Goal: Task Accomplishment & Management: Manage account settings

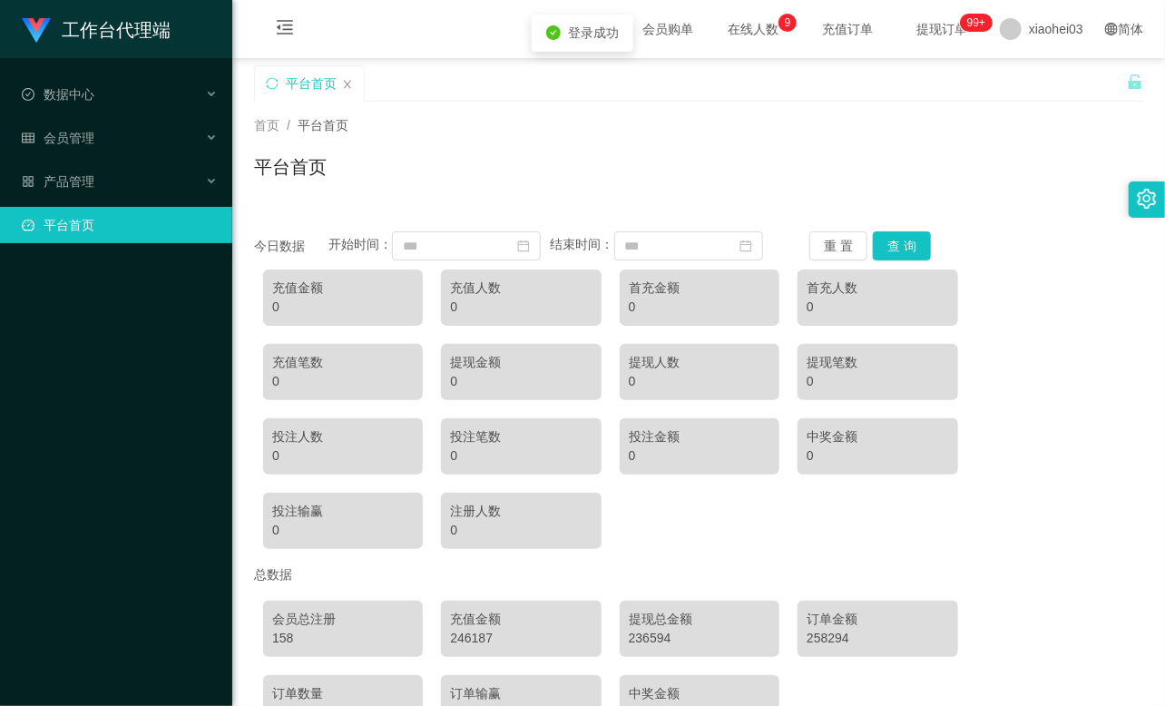
click at [110, 116] on ul "数据中心 会员管理 产品管理 平台首页" at bounding box center [116, 159] width 232 height 203
click at [110, 134] on div "会员管理" at bounding box center [116, 138] width 232 height 36
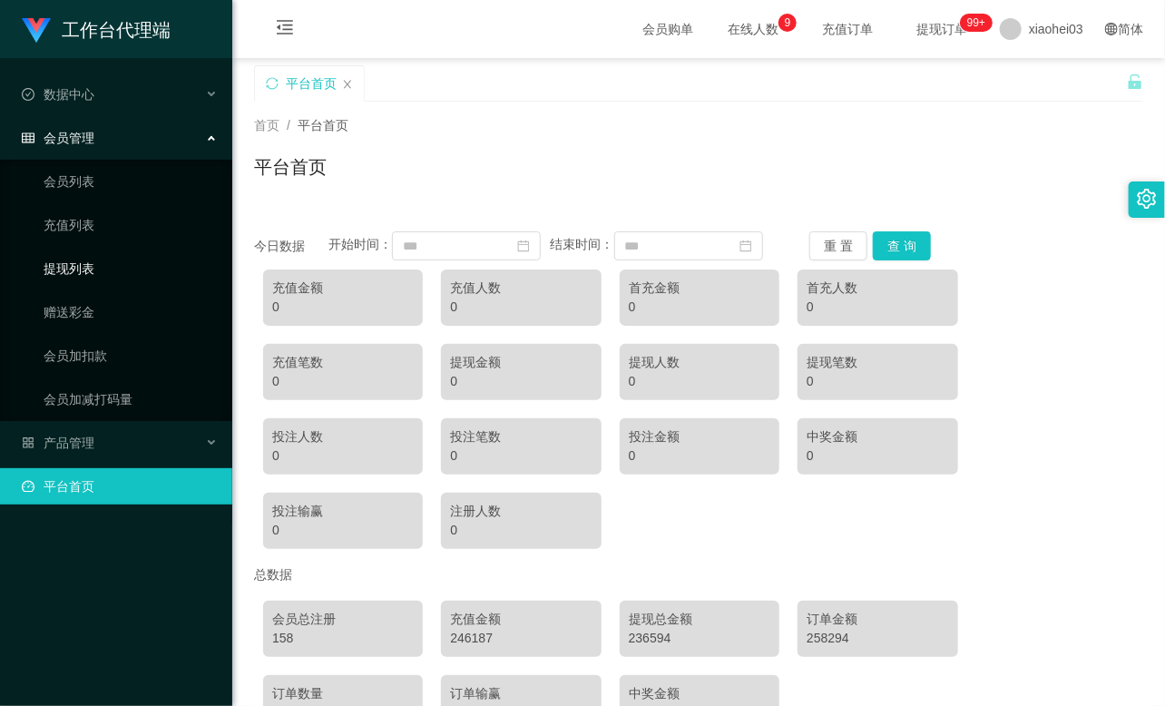
click at [92, 256] on link "提现列表" at bounding box center [131, 268] width 174 height 36
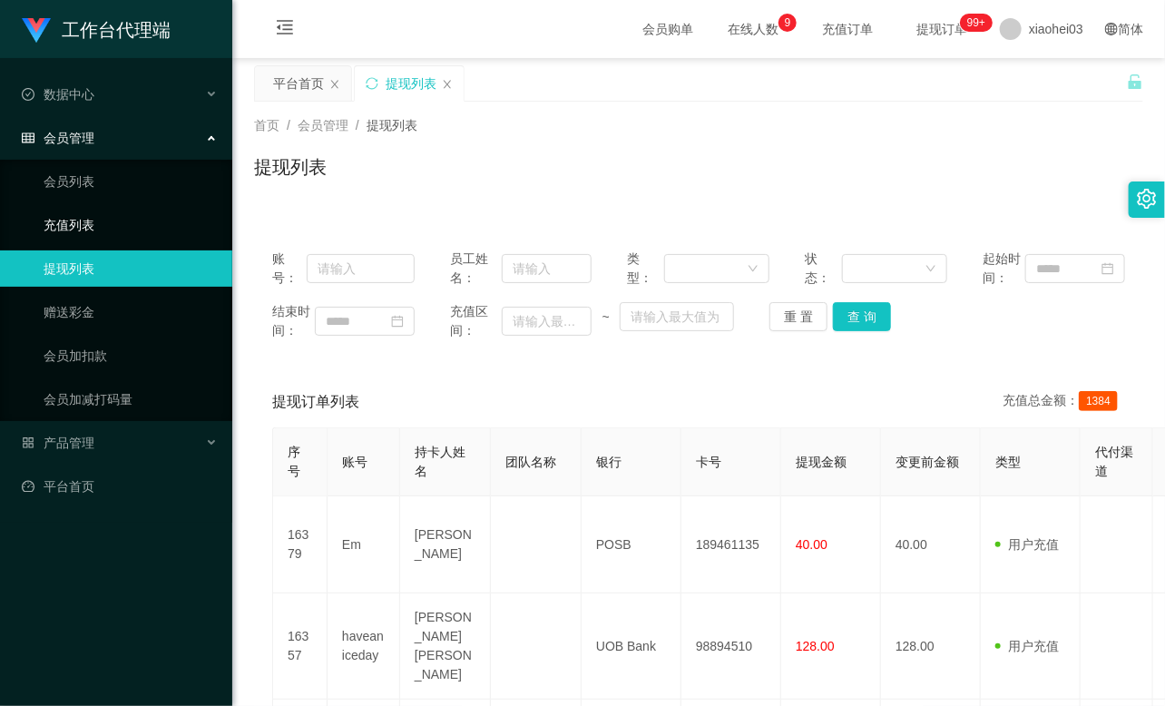
click at [101, 240] on link "充值列表" at bounding box center [131, 225] width 174 height 36
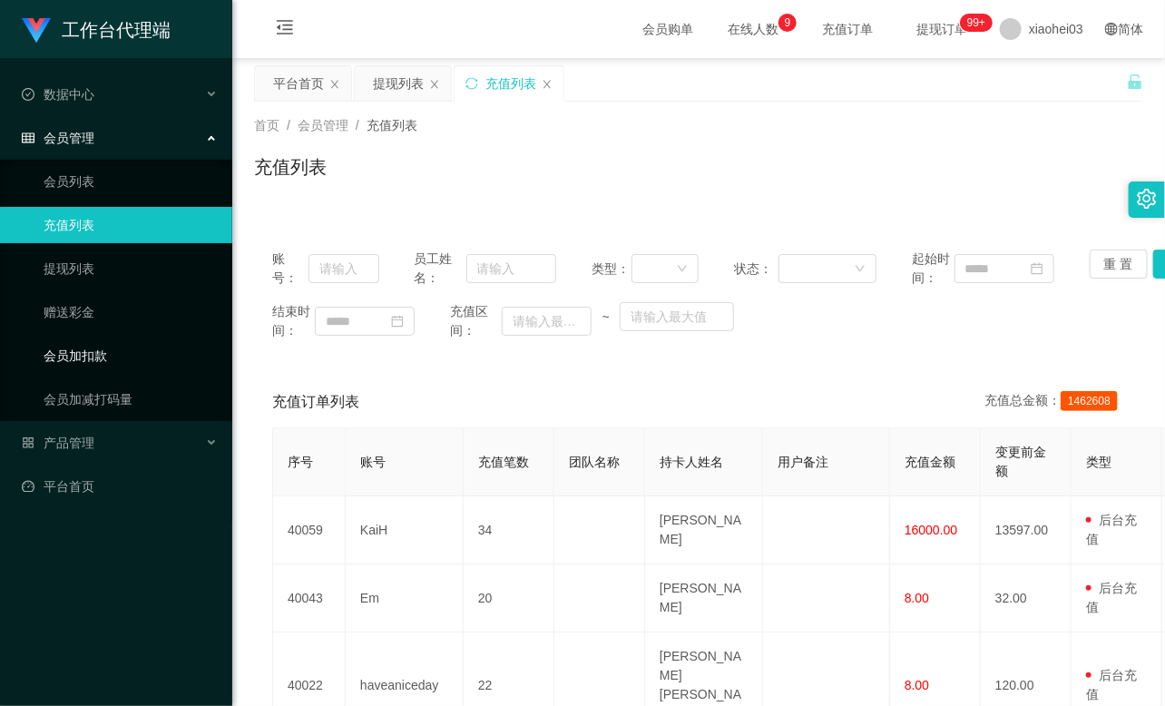
click at [109, 348] on link "会员加扣款" at bounding box center [131, 356] width 174 height 36
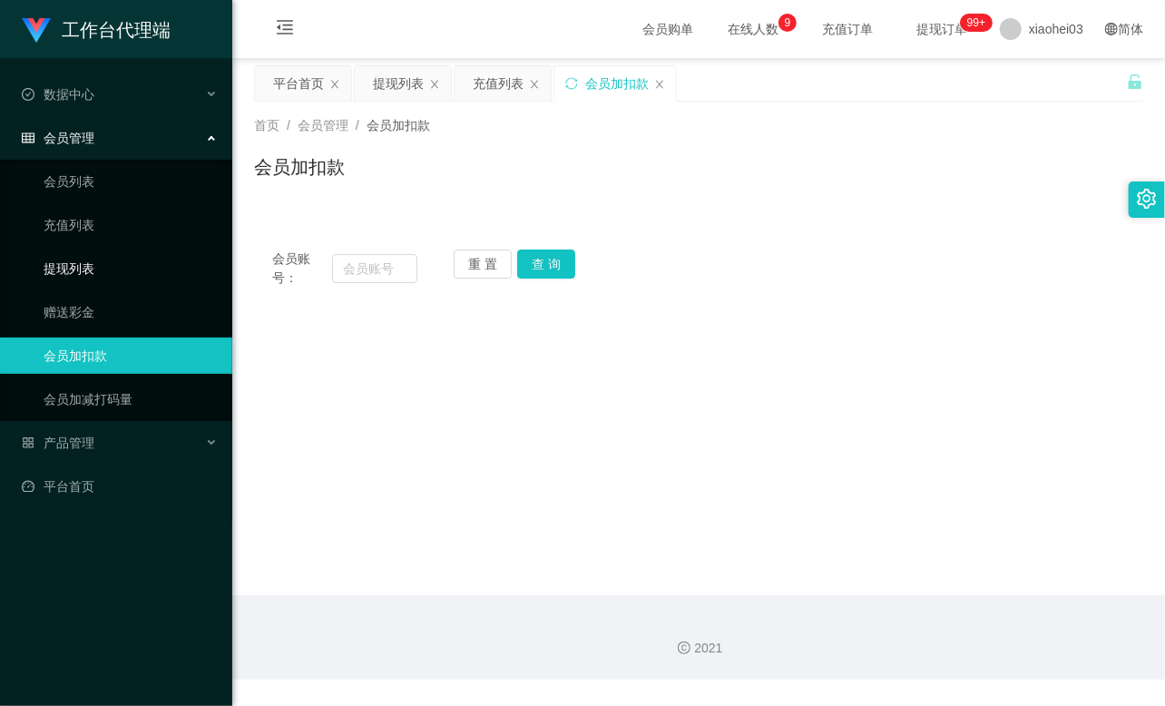
click at [102, 270] on link "提现列表" at bounding box center [131, 268] width 174 height 36
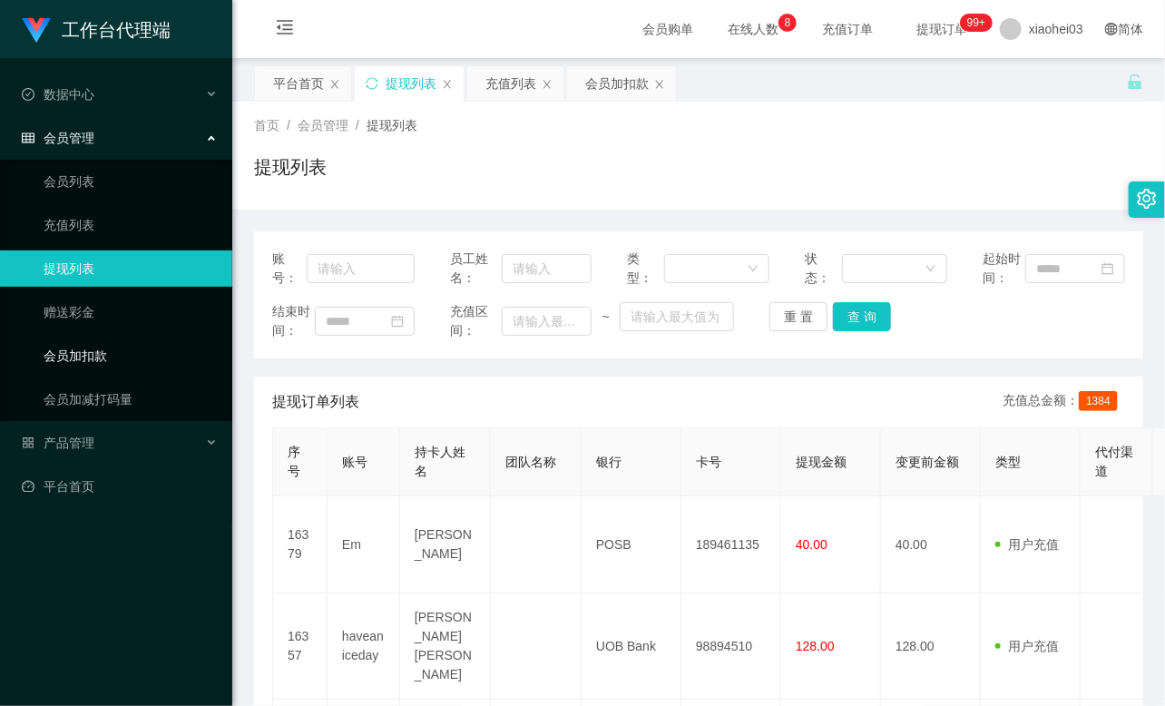
click at [44, 349] on link "会员加扣款" at bounding box center [131, 356] width 174 height 36
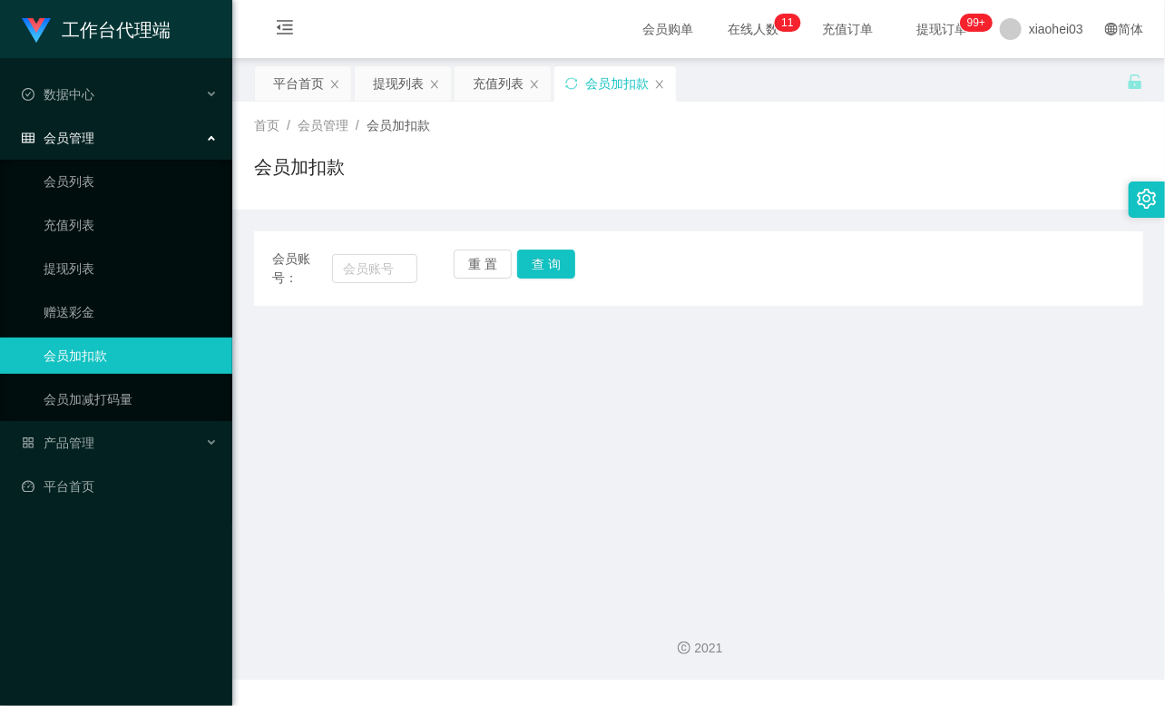
click at [382, 252] on div "会员账号：" at bounding box center [344, 269] width 145 height 38
click at [387, 265] on input "text" at bounding box center [374, 268] width 85 height 29
paste input "Em"
type input "Em"
click at [561, 260] on button "查 询" at bounding box center [546, 264] width 58 height 29
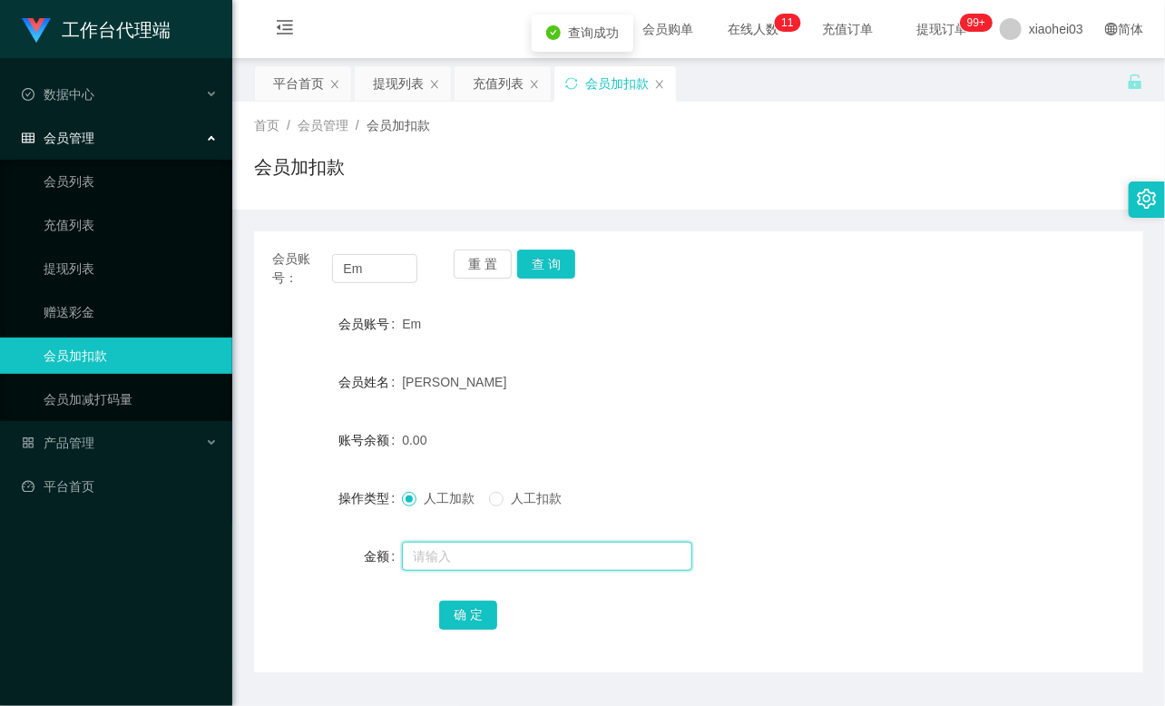
click at [486, 560] on input "text" at bounding box center [547, 556] width 290 height 29
type input "15"
drag, startPoint x: 484, startPoint y: 599, endPoint x: 476, endPoint y: 608, distance: 11.6
click at [484, 599] on div "确 定" at bounding box center [698, 614] width 519 height 36
click at [472, 611] on button "确 定" at bounding box center [468, 615] width 58 height 29
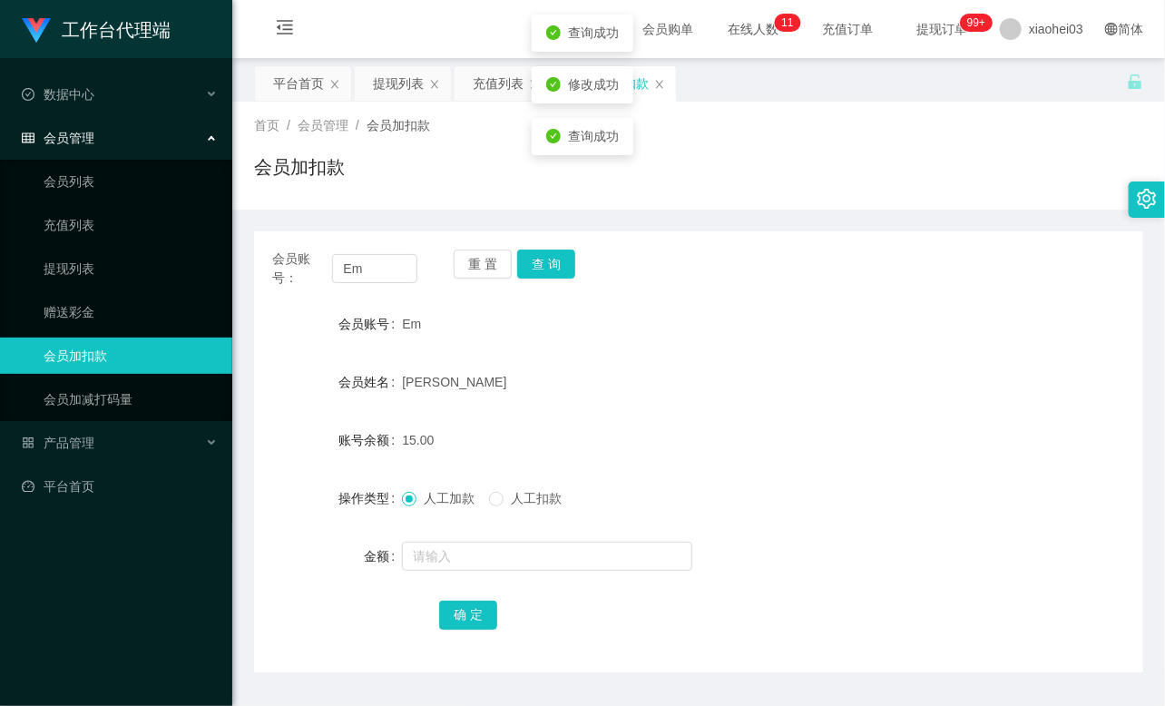
drag, startPoint x: 773, startPoint y: 366, endPoint x: 856, endPoint y: 288, distance: 113.6
click at [777, 364] on div "[PERSON_NAME]" at bounding box center [661, 382] width 519 height 36
click at [395, 255] on input "Em" at bounding box center [374, 268] width 85 height 29
paste input "haveaniceday"
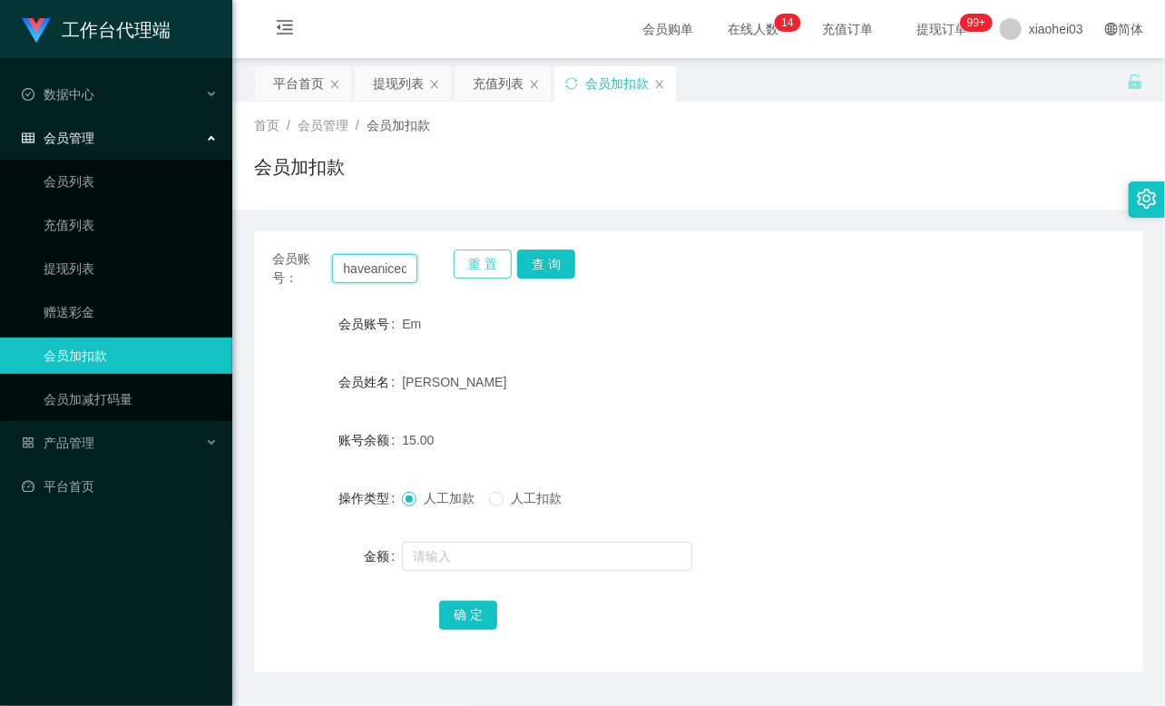
scroll to position [0, 14]
type input "haveaniceday"
click at [539, 264] on button "查 询" at bounding box center [546, 264] width 58 height 29
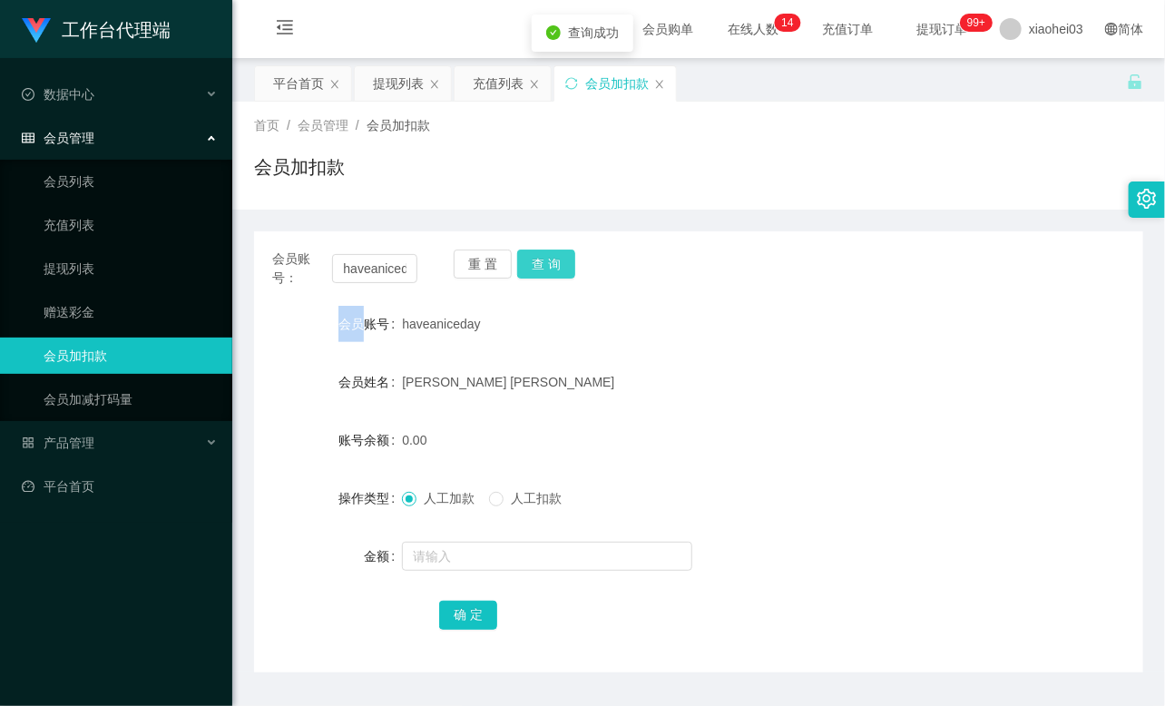
click at [539, 267] on div "重 置 查 询" at bounding box center [526, 269] width 145 height 38
click at [488, 549] on input "text" at bounding box center [547, 556] width 290 height 29
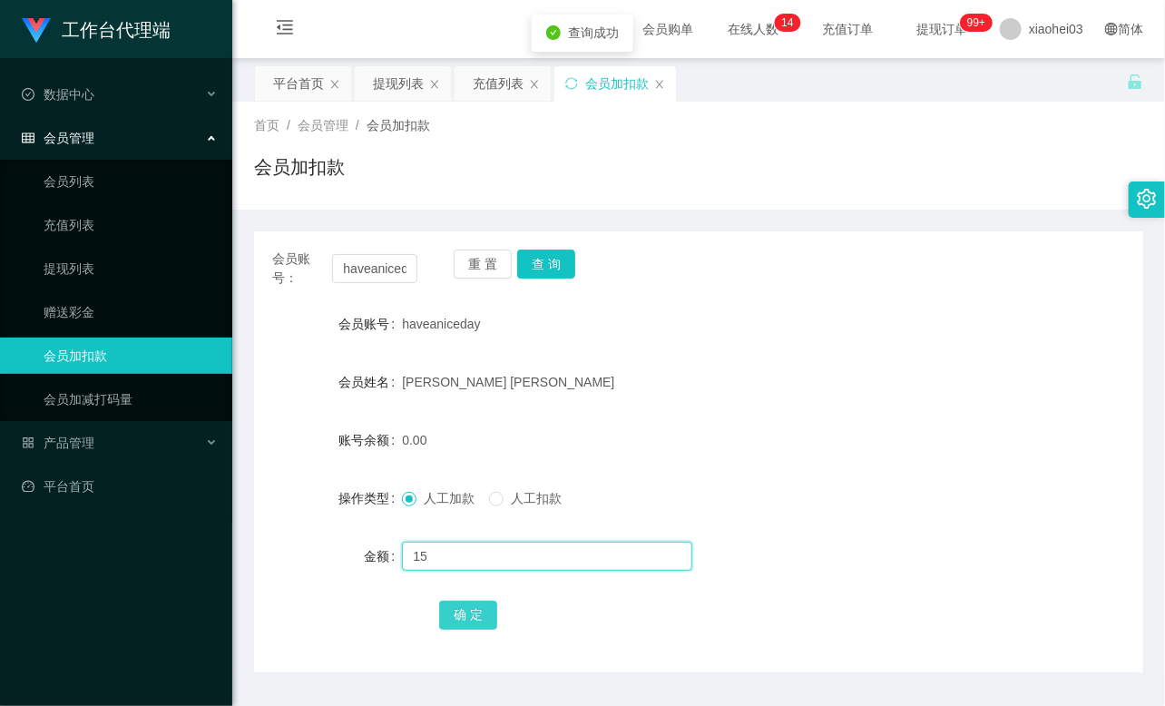
type input "15"
click at [465, 612] on button "确 定" at bounding box center [468, 615] width 58 height 29
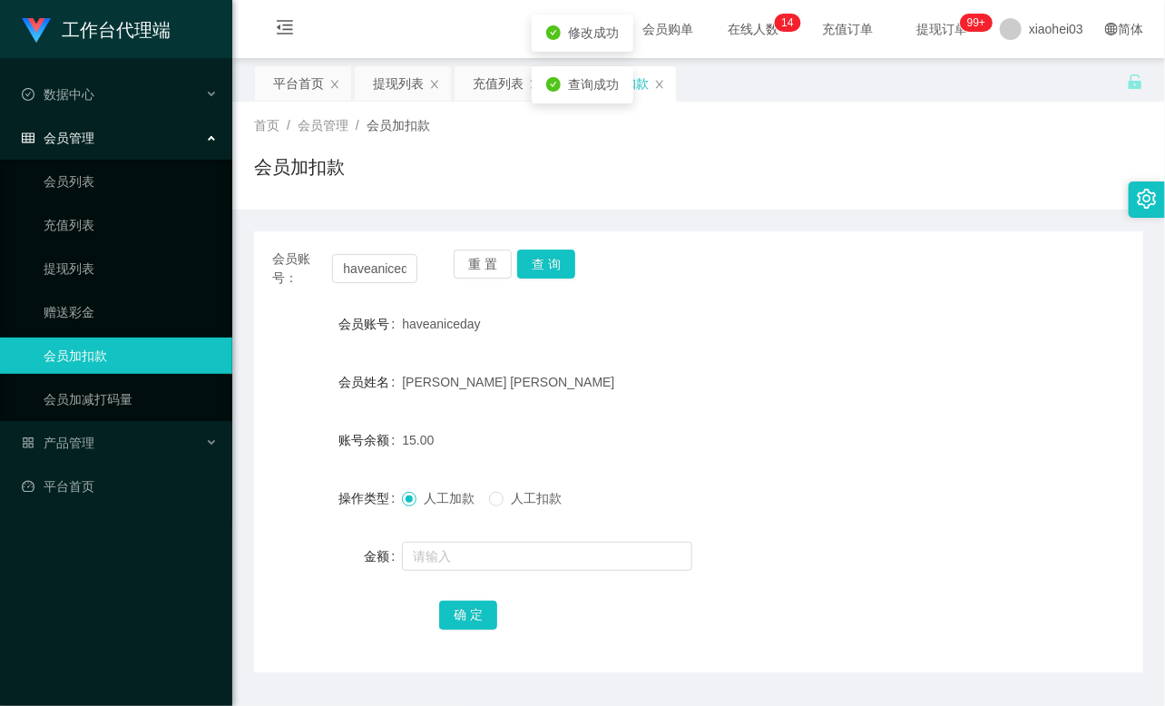
click at [618, 394] on div "[PERSON_NAME] [PERSON_NAME]" at bounding box center [661, 382] width 519 height 36
click at [361, 279] on input "haveaniceday" at bounding box center [374, 268] width 85 height 29
click at [557, 254] on button "查 询" at bounding box center [546, 264] width 58 height 29
click at [557, 254] on div "重 置 查 询" at bounding box center [526, 269] width 145 height 38
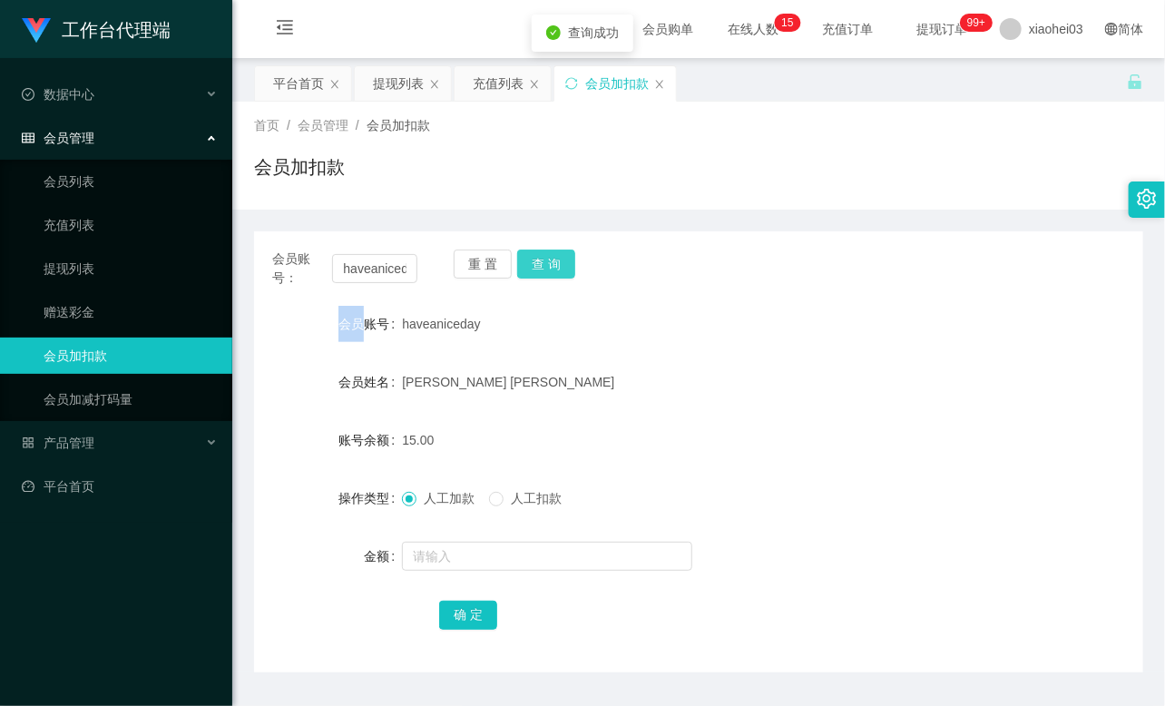
click at [549, 264] on button "查 询" at bounding box center [546, 264] width 58 height 29
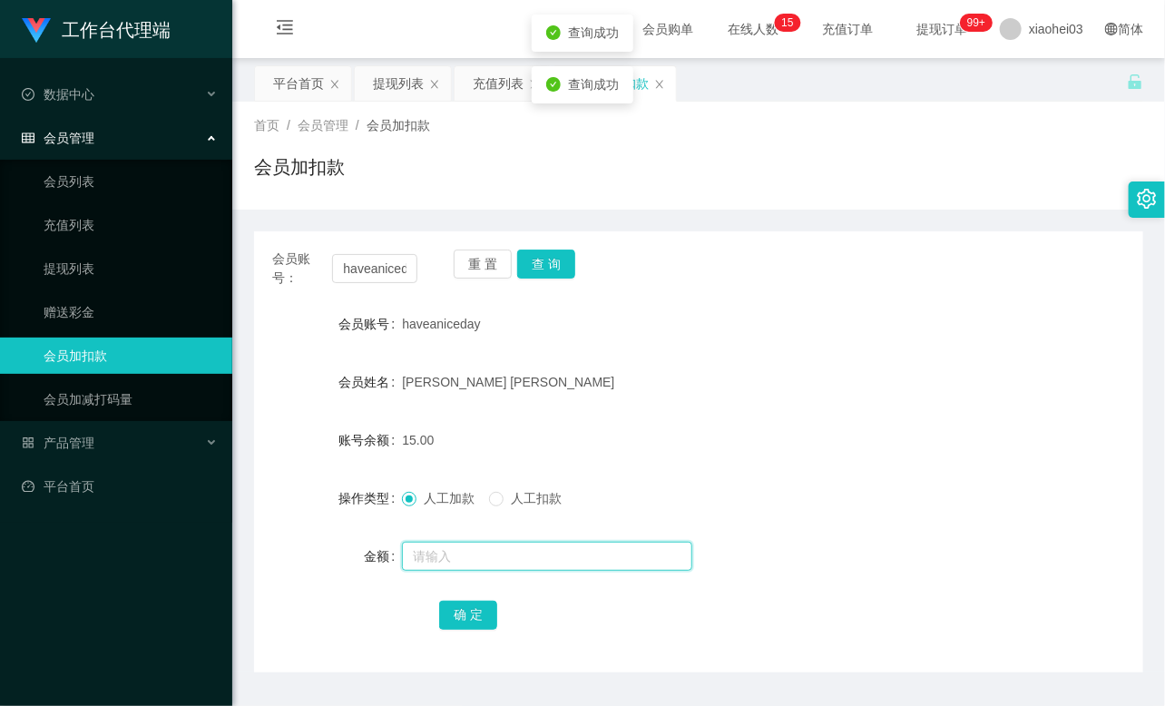
click at [515, 556] on input "text" at bounding box center [547, 556] width 290 height 29
type input "8"
click at [474, 604] on button "确 定" at bounding box center [468, 615] width 58 height 29
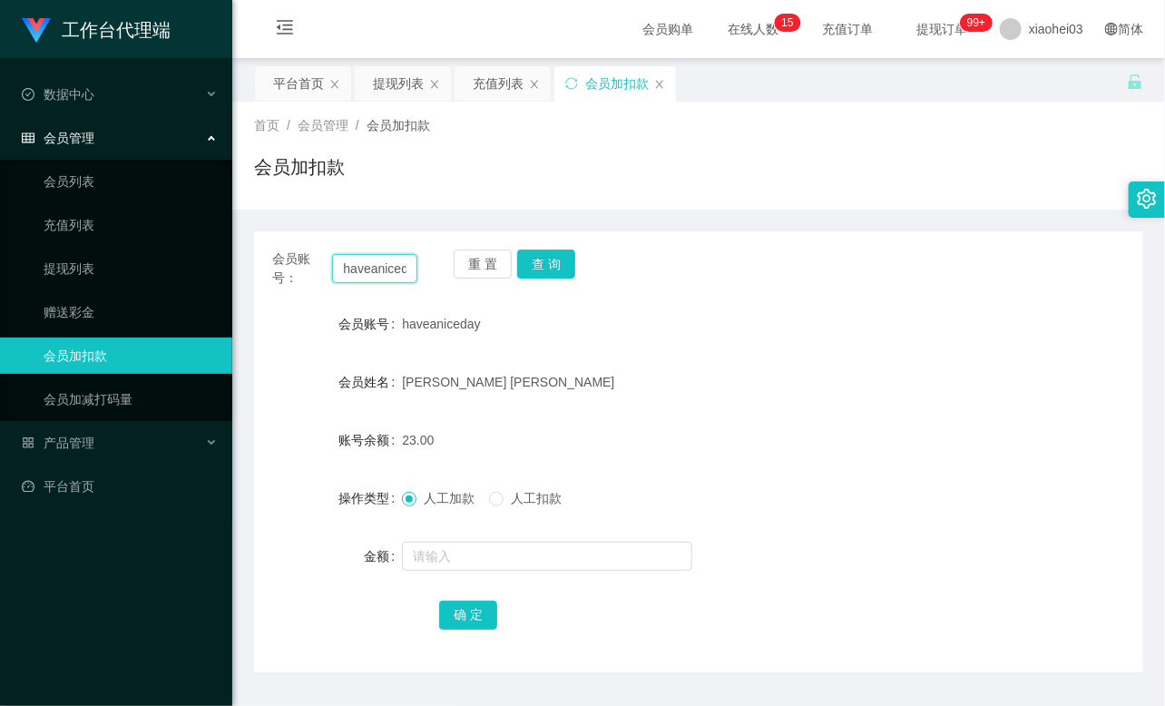
click at [372, 263] on input "haveaniceday" at bounding box center [374, 268] width 85 height 29
click at [558, 258] on button "查 询" at bounding box center [546, 264] width 58 height 29
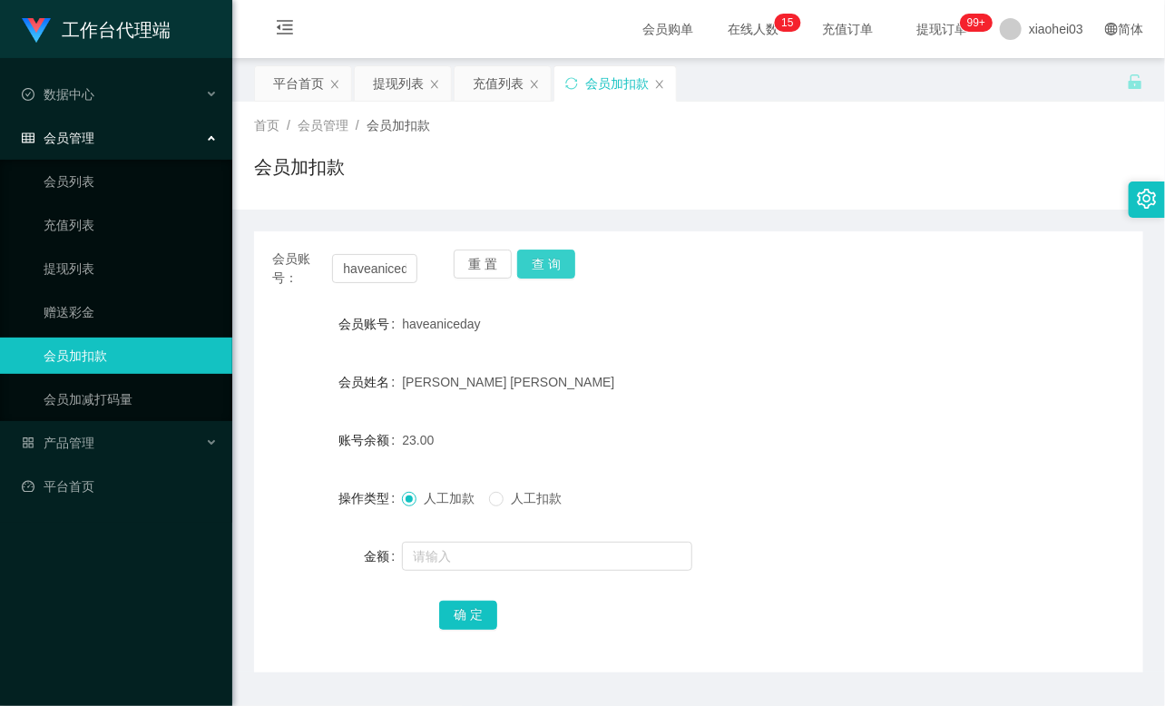
click at [558, 258] on button "查 询" at bounding box center [546, 264] width 58 height 29
click at [558, 258] on div "重 置 查 询" at bounding box center [526, 269] width 145 height 38
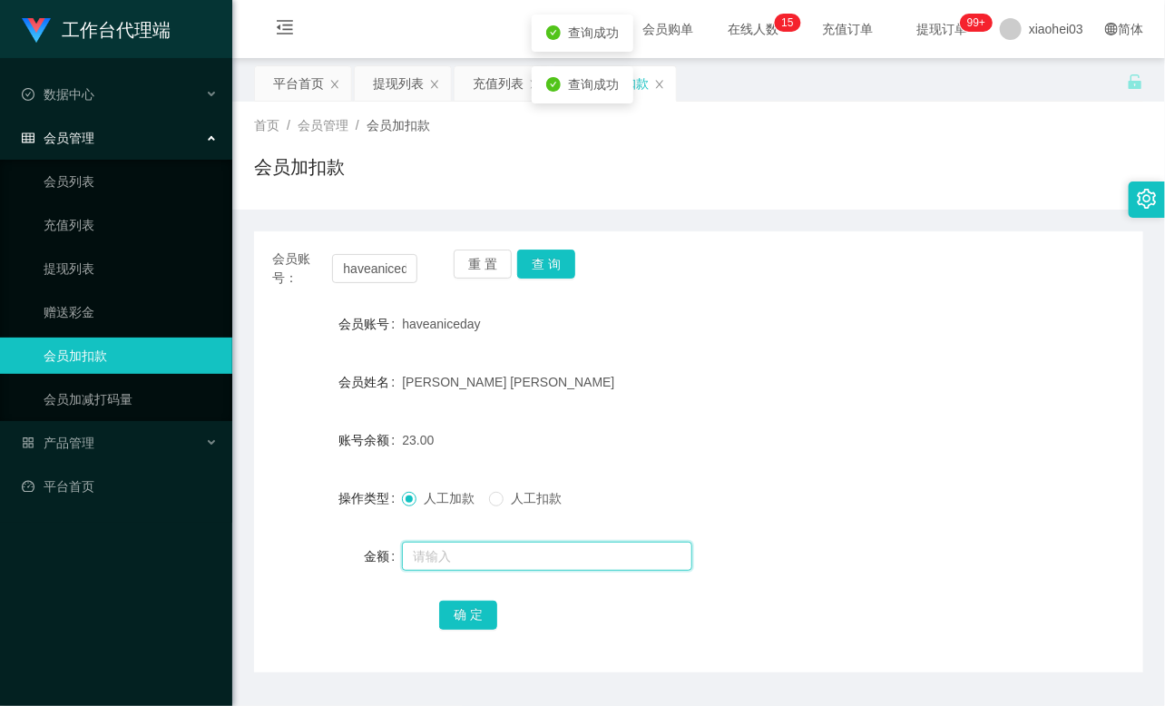
click at [473, 559] on input "text" at bounding box center [547, 556] width 290 height 29
type input "8"
click at [452, 606] on button "确 定" at bounding box center [468, 615] width 58 height 29
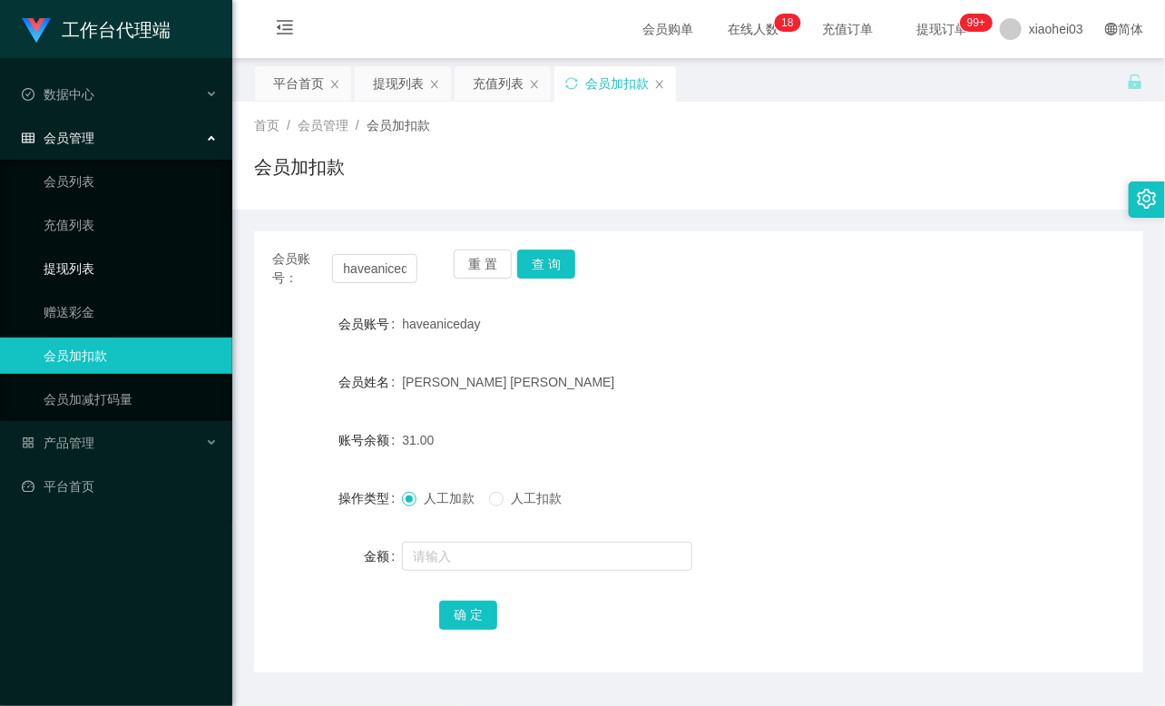
click at [95, 272] on link "提现列表" at bounding box center [131, 268] width 174 height 36
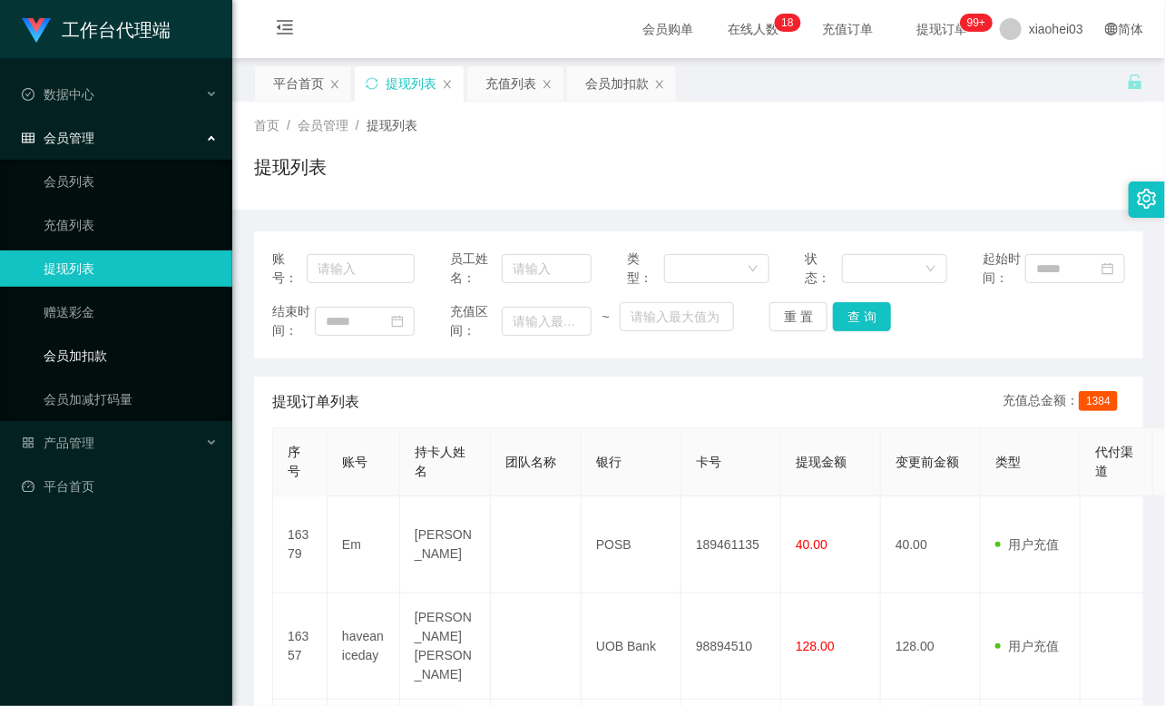
click at [110, 357] on link "会员加扣款" at bounding box center [131, 356] width 174 height 36
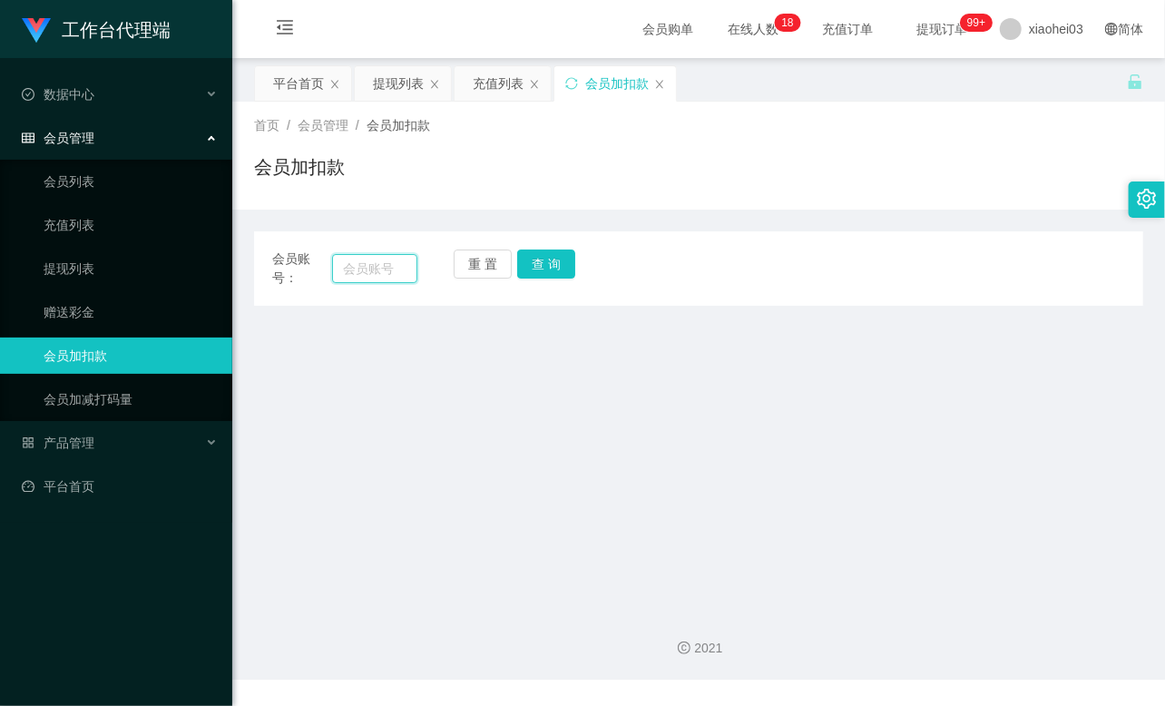
drag, startPoint x: 374, startPoint y: 270, endPoint x: 420, endPoint y: 267, distance: 46.4
click at [374, 270] on input "text" at bounding box center [374, 268] width 85 height 29
paste input "haveaniceday"
type input "haveaniceday"
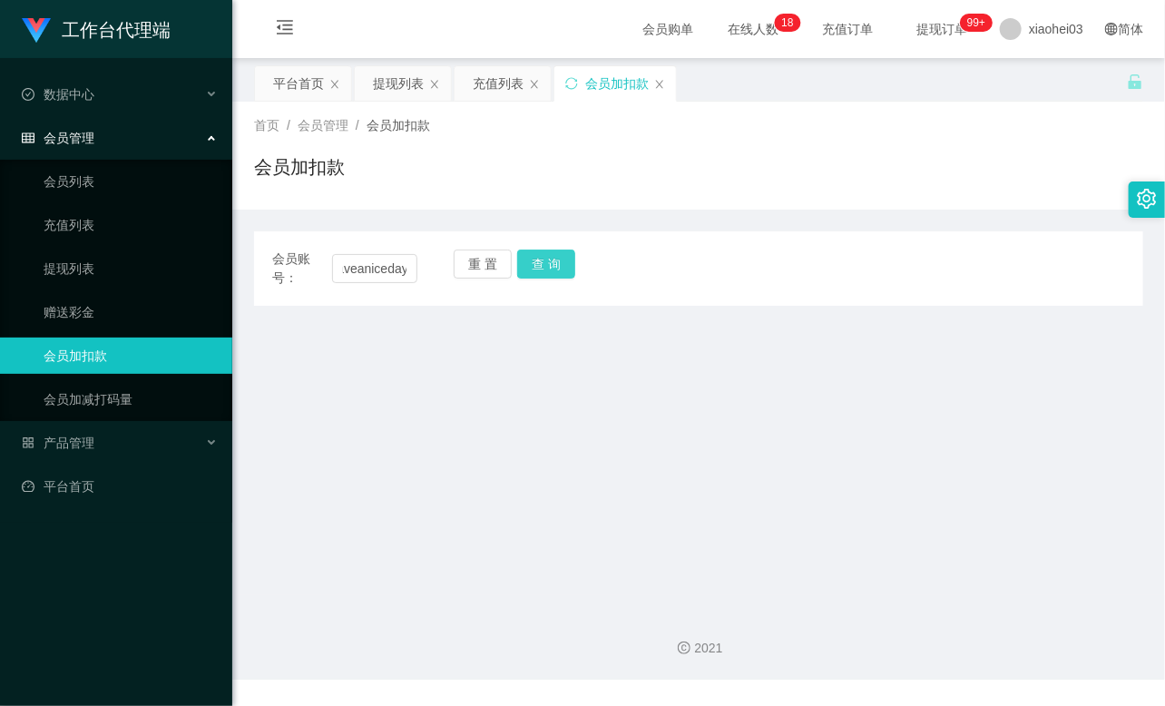
click at [531, 261] on button "查 询" at bounding box center [546, 264] width 58 height 29
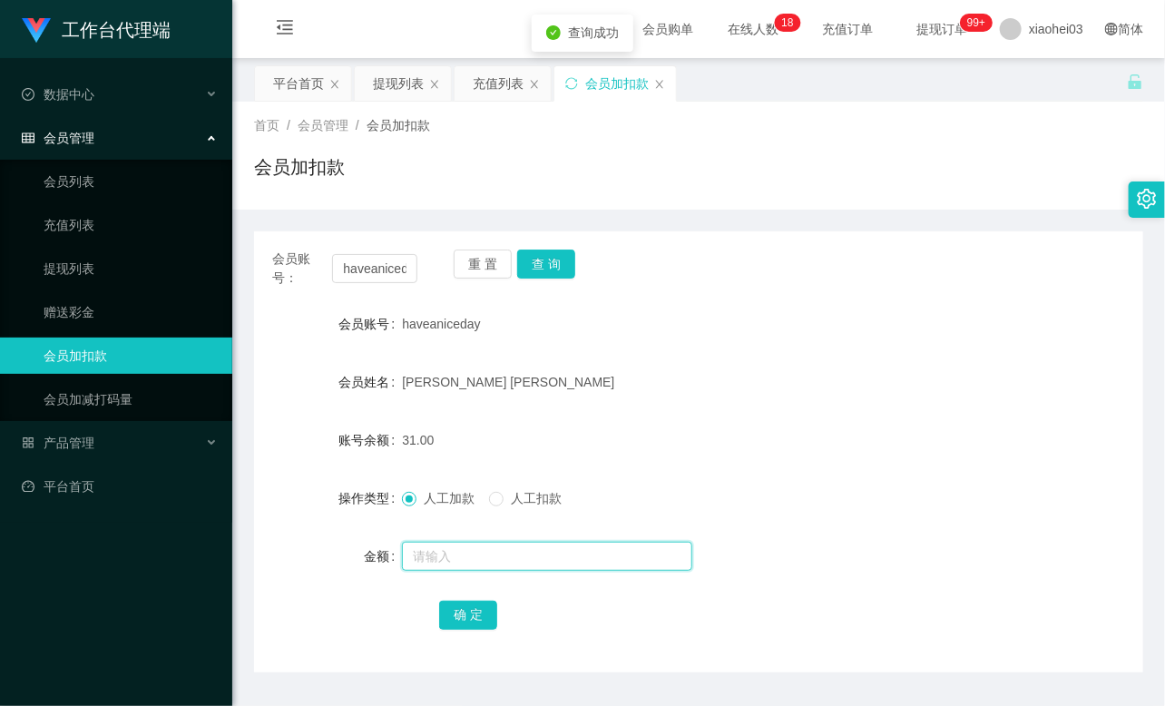
click at [440, 555] on input "text" at bounding box center [547, 556] width 290 height 29
type input "8"
drag, startPoint x: 477, startPoint y: 614, endPoint x: 486, endPoint y: 600, distance: 17.1
click at [477, 614] on button "确 定" at bounding box center [468, 615] width 58 height 29
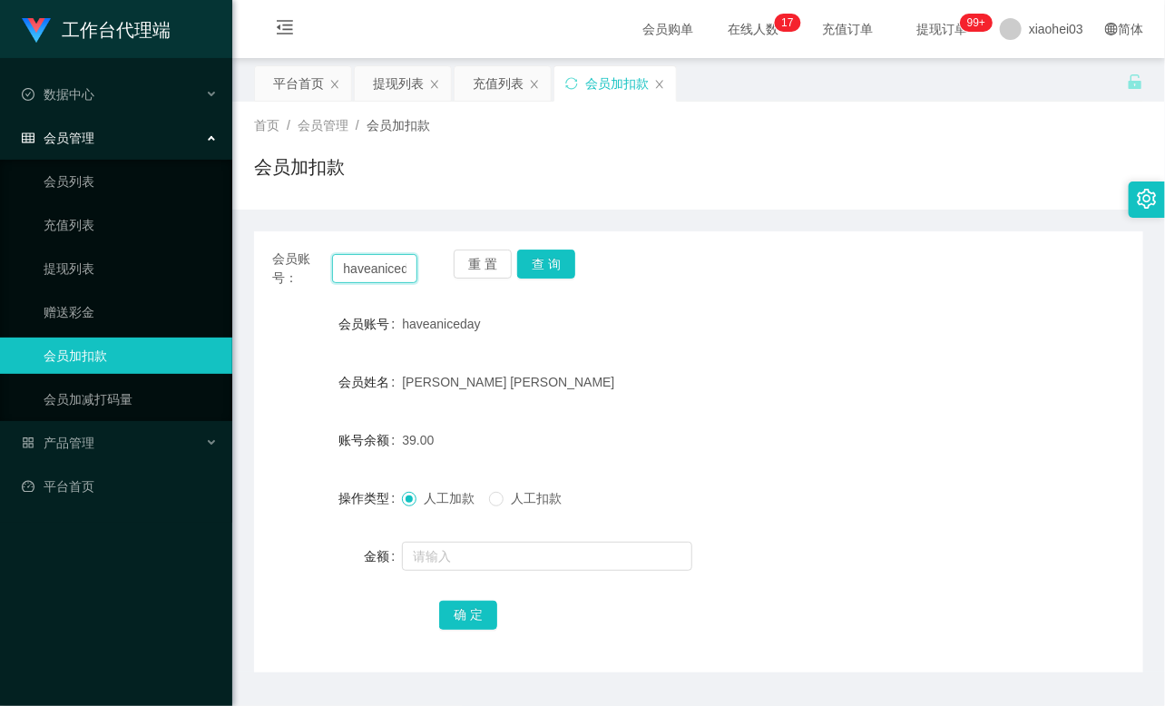
click at [382, 266] on input "haveaniceday" at bounding box center [374, 268] width 85 height 29
click at [564, 259] on button "查 询" at bounding box center [546, 264] width 58 height 29
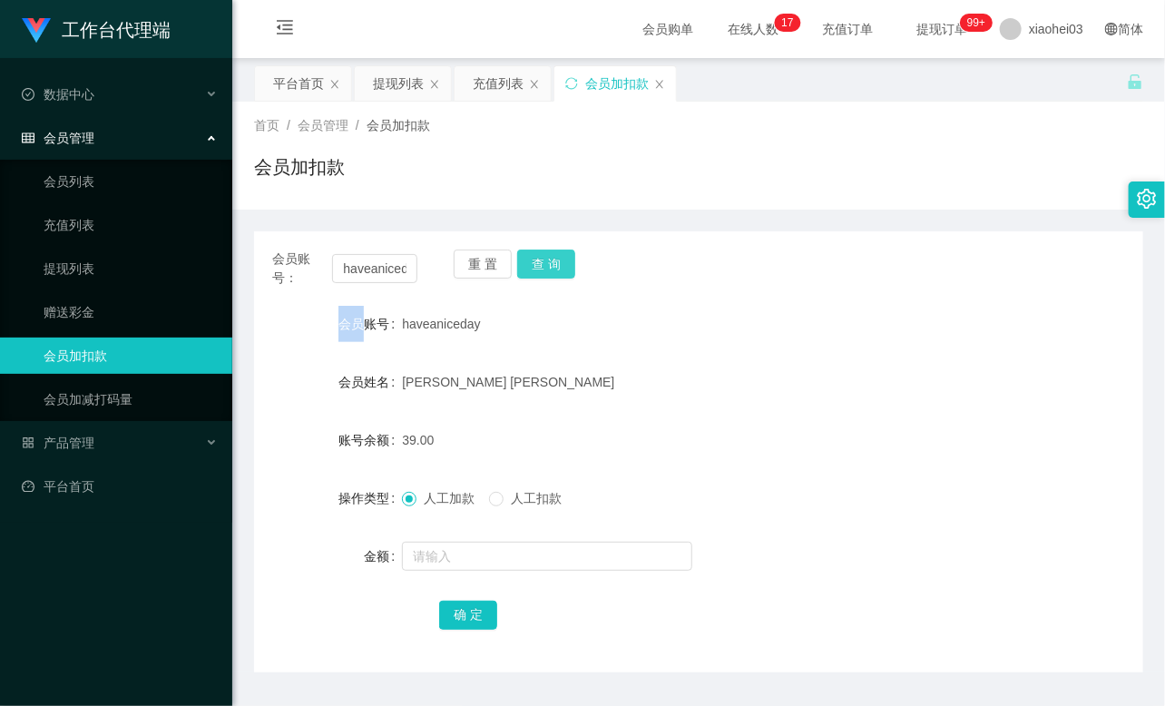
click at [564, 259] on div "重 置 查 询" at bounding box center [526, 269] width 145 height 38
click at [564, 259] on button "查 询" at bounding box center [546, 264] width 58 height 29
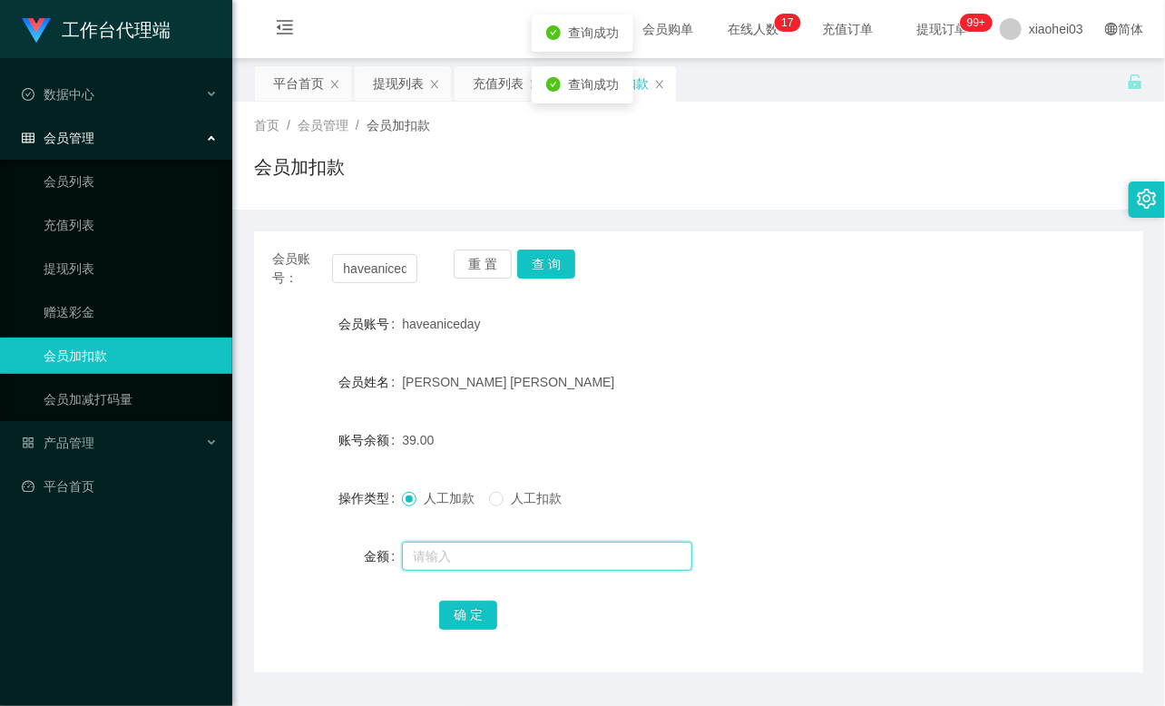
click at [470, 552] on input "text" at bounding box center [547, 556] width 290 height 29
type input "8"
click at [458, 618] on button "确 定" at bounding box center [468, 615] width 58 height 29
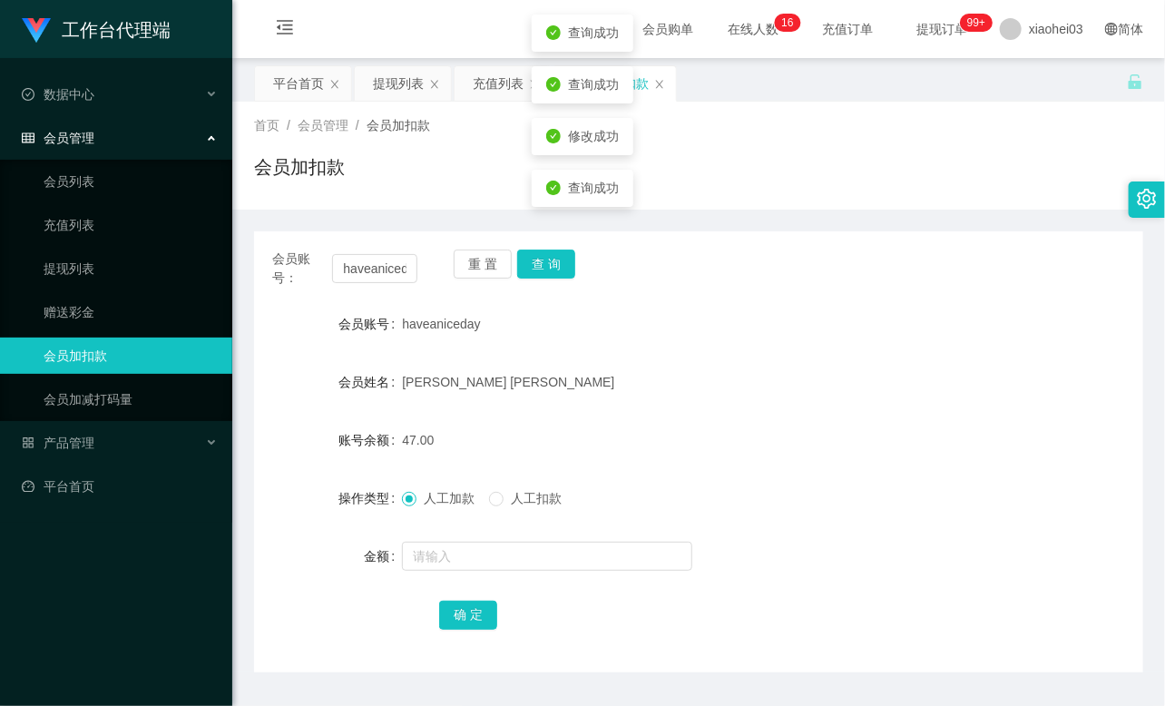
drag, startPoint x: 649, startPoint y: 436, endPoint x: 916, endPoint y: 42, distance: 476.9
click at [659, 422] on div "47.00" at bounding box center [661, 440] width 519 height 36
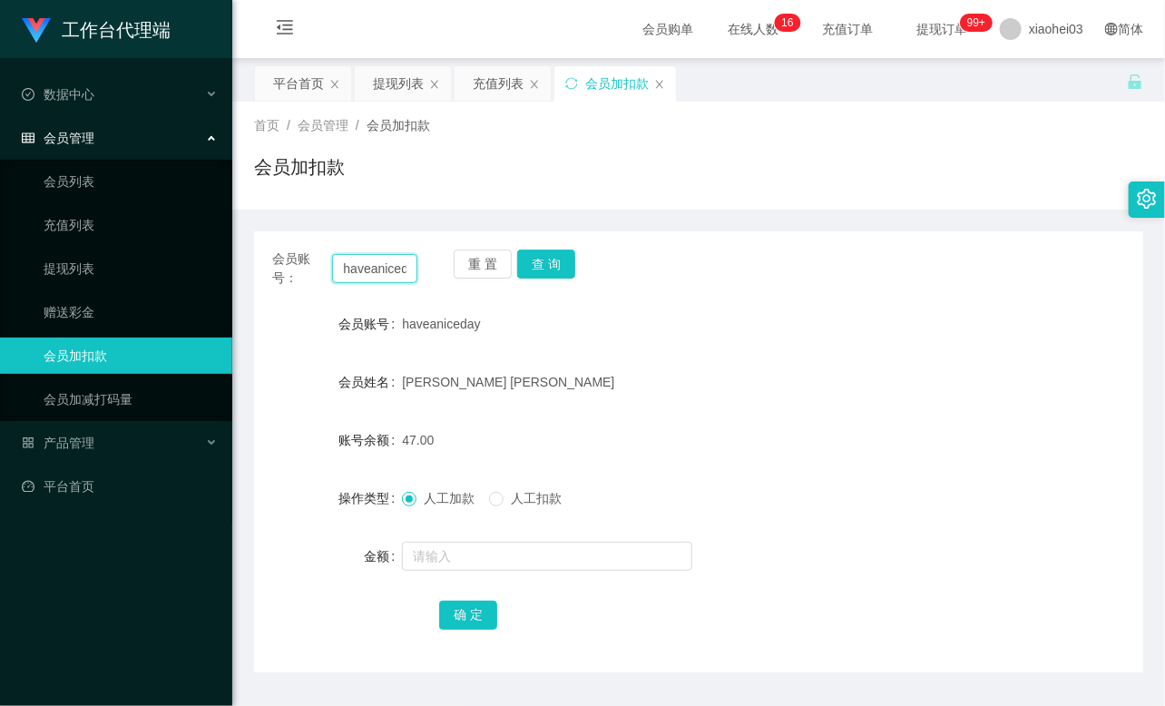
click at [375, 266] on input "haveaniceday" at bounding box center [374, 268] width 85 height 29
click at [548, 268] on button "查 询" at bounding box center [546, 264] width 58 height 29
click at [546, 268] on button "查 询" at bounding box center [546, 264] width 58 height 29
click at [546, 268] on button "查 询" at bounding box center [556, 264] width 78 height 29
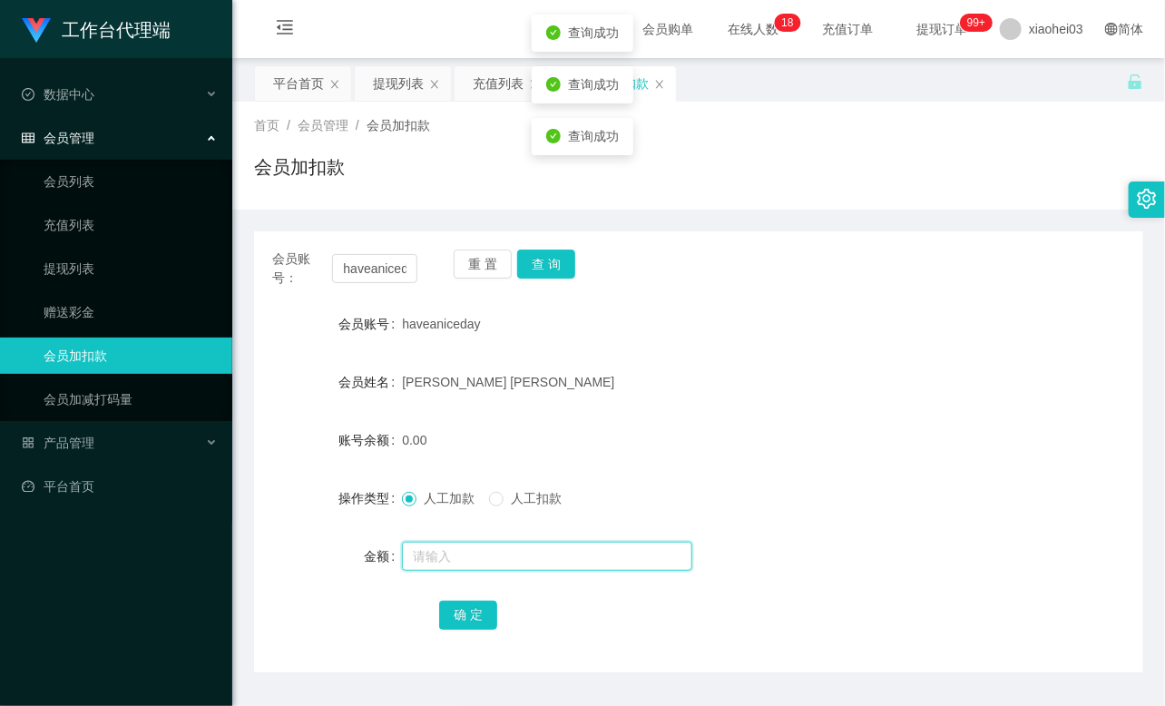
click at [475, 554] on input "text" at bounding box center [547, 556] width 290 height 29
type input "3000"
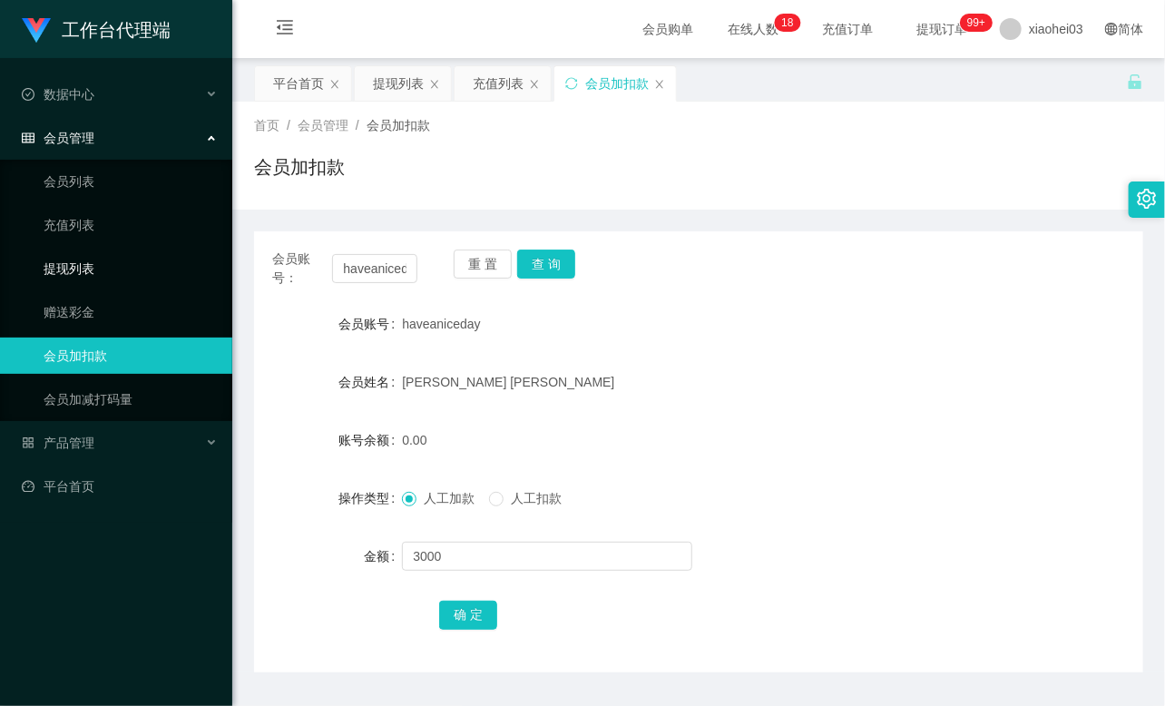
click at [106, 269] on link "提现列表" at bounding box center [131, 268] width 174 height 36
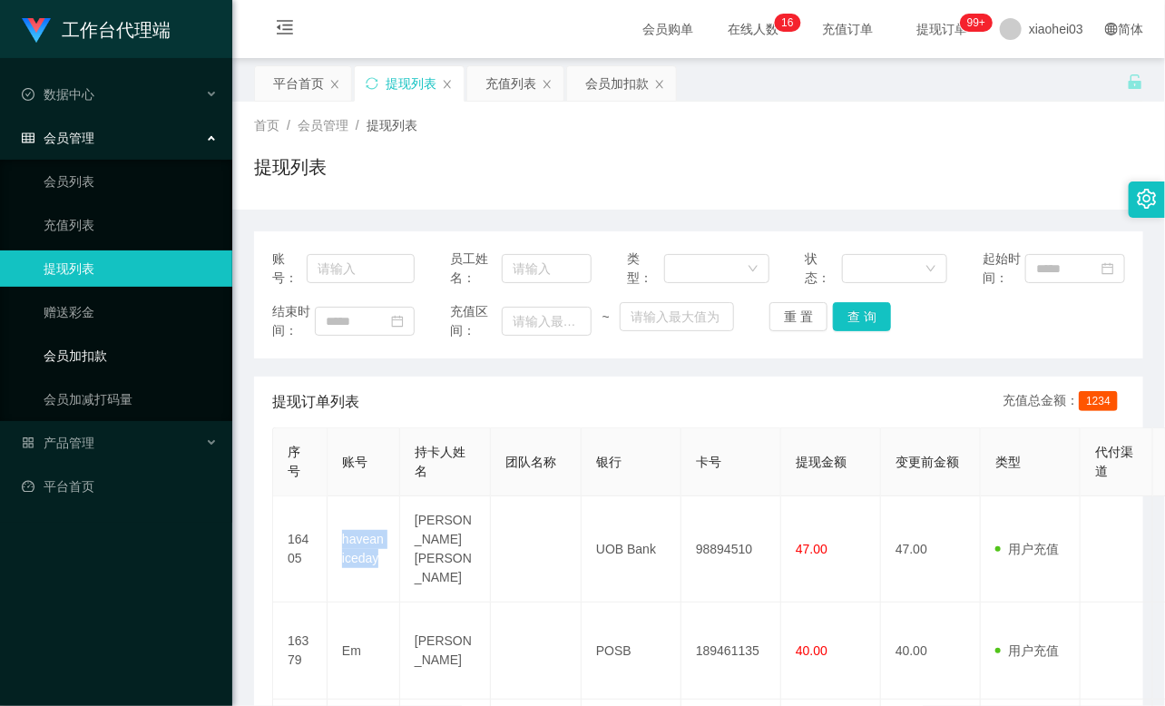
click at [112, 347] on link "会员加扣款" at bounding box center [131, 356] width 174 height 36
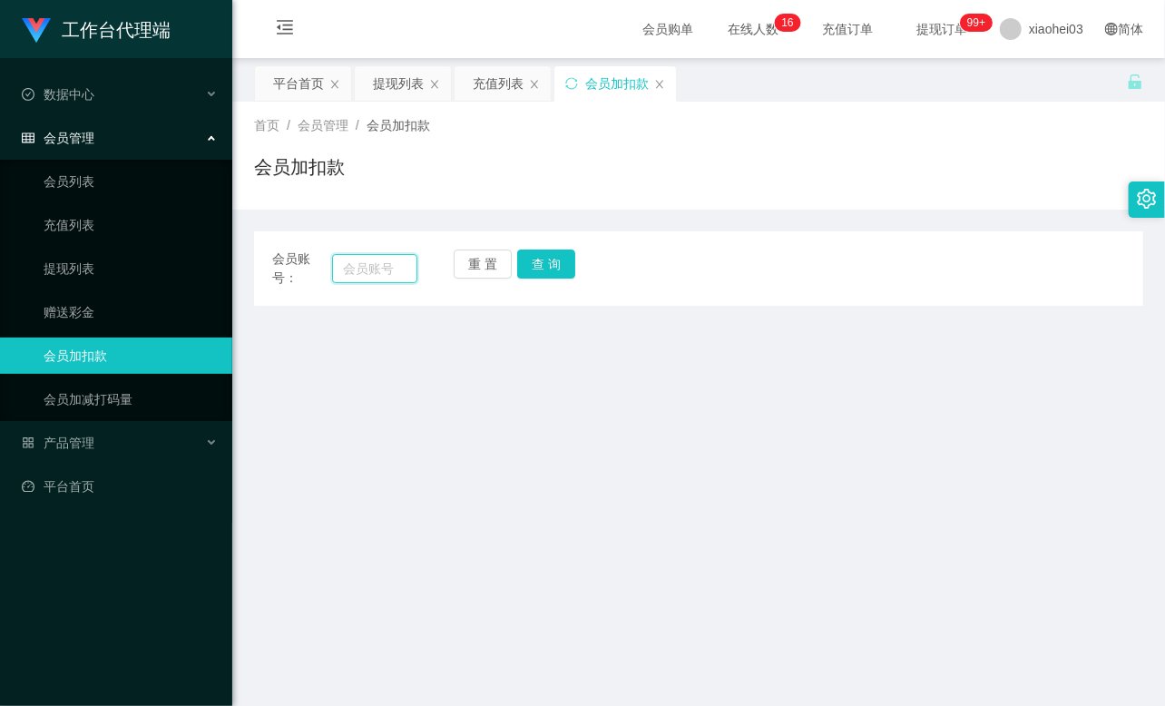
click at [361, 273] on input "text" at bounding box center [374, 268] width 85 height 29
paste input "haveaniceday"
type input "haveaniceday"
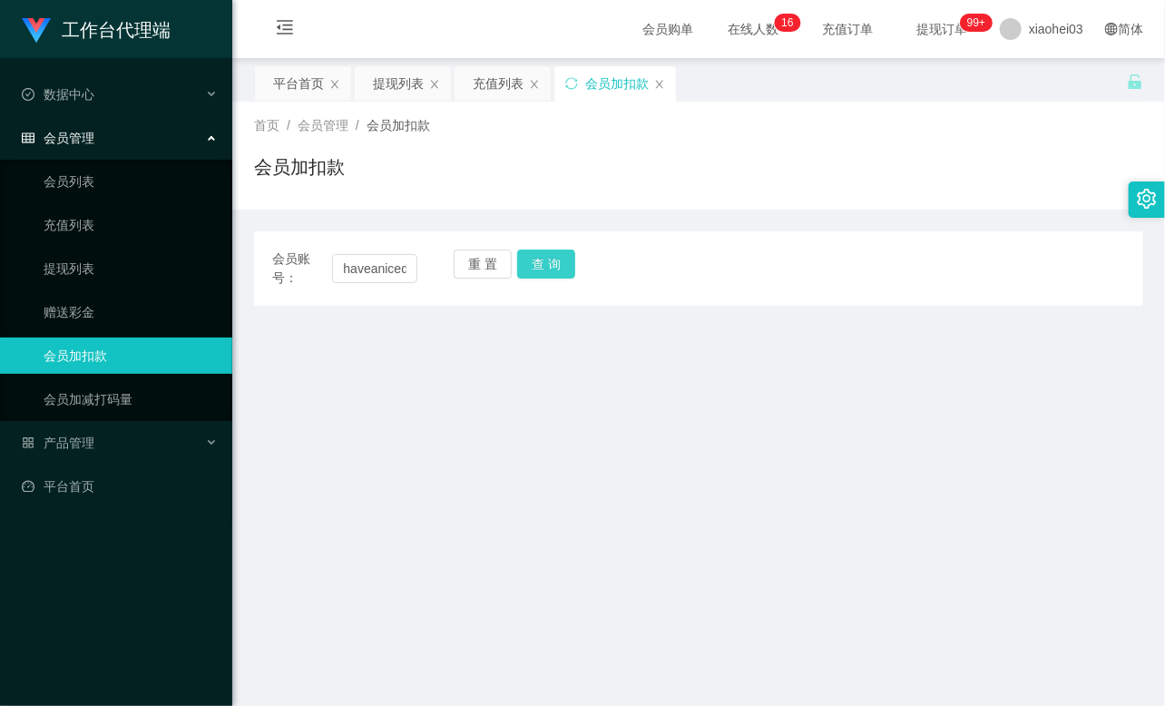
click at [551, 261] on button "查 询" at bounding box center [546, 264] width 58 height 29
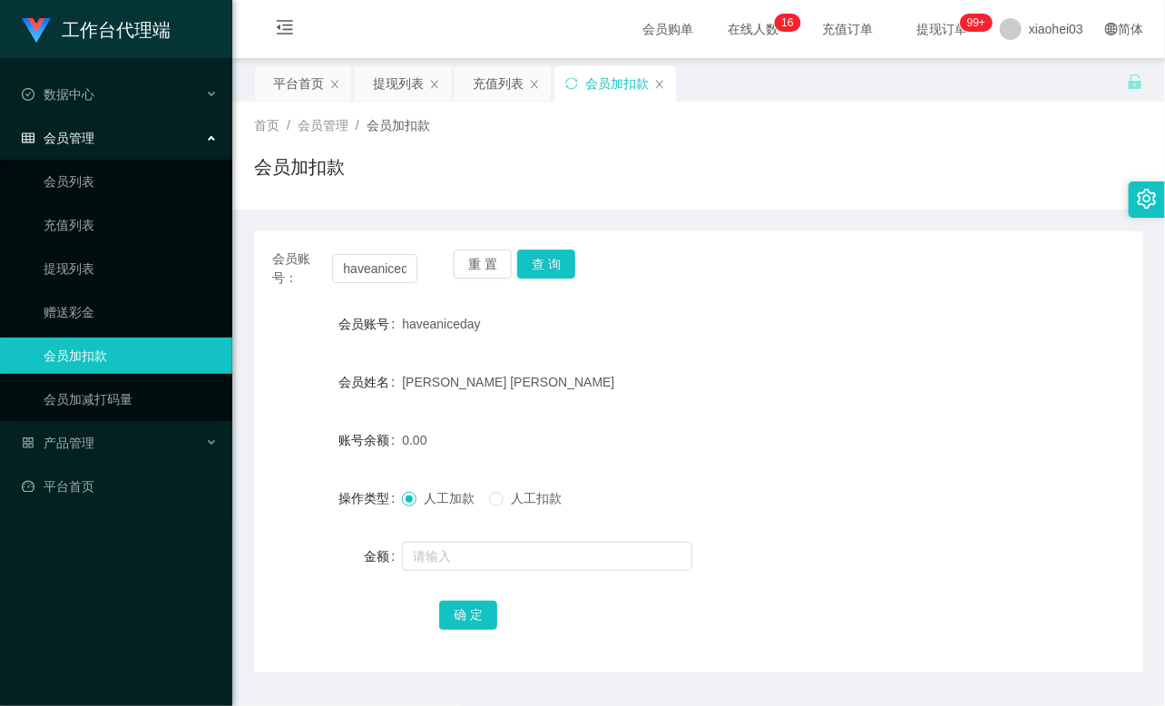
click at [551, 261] on div "重 置 查 询" at bounding box center [526, 269] width 145 height 38
click at [551, 261] on button "查 询" at bounding box center [546, 264] width 58 height 29
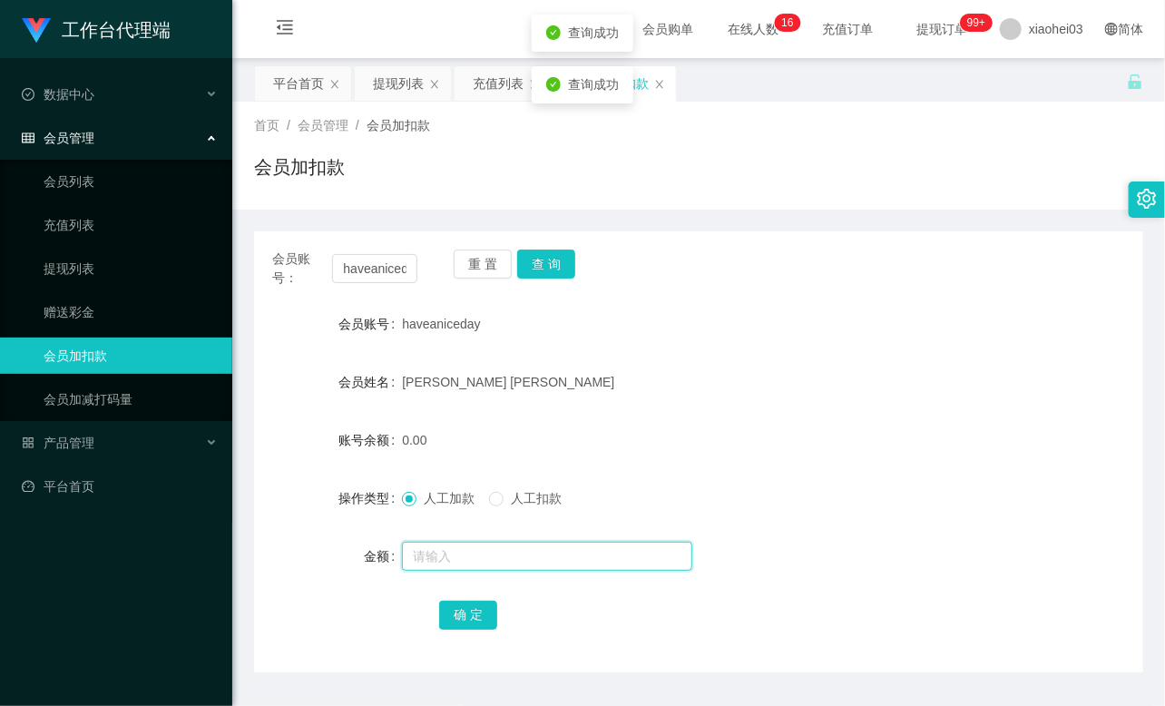
drag, startPoint x: 458, startPoint y: 563, endPoint x: 452, endPoint y: 551, distance: 13.4
click at [458, 563] on input "text" at bounding box center [547, 556] width 290 height 29
type input "3000"
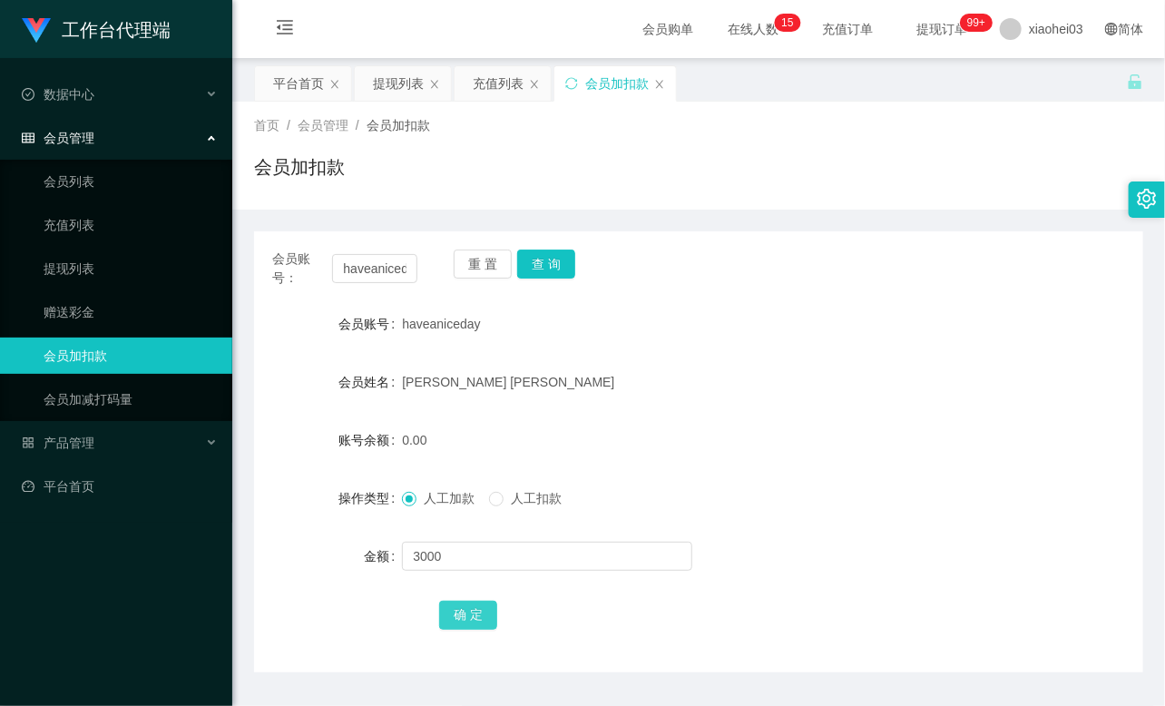
click at [457, 612] on button "确 定" at bounding box center [468, 615] width 58 height 29
click at [621, 388] on div "[PERSON_NAME] [PERSON_NAME]" at bounding box center [661, 382] width 519 height 36
click at [559, 261] on button "查 询" at bounding box center [546, 264] width 58 height 29
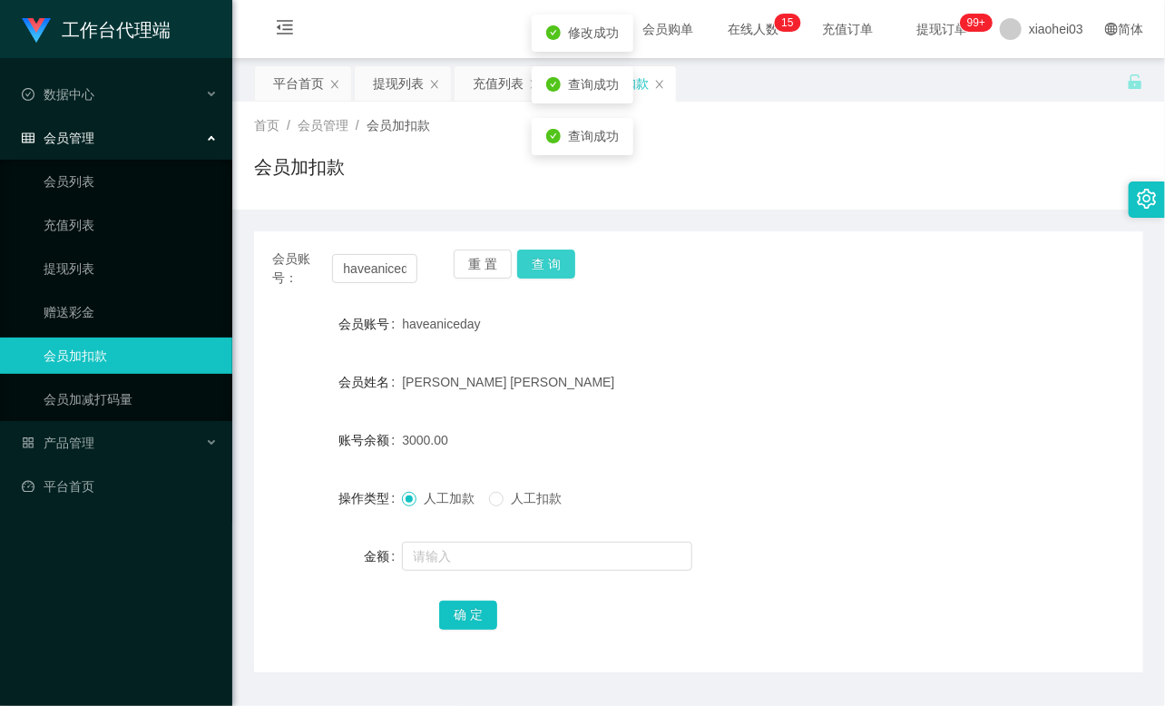
click at [559, 261] on button "查 询" at bounding box center [546, 264] width 58 height 29
click at [559, 261] on div "重 置 查 询" at bounding box center [526, 269] width 145 height 38
click at [385, 263] on input "haveaniceday" at bounding box center [374, 268] width 85 height 29
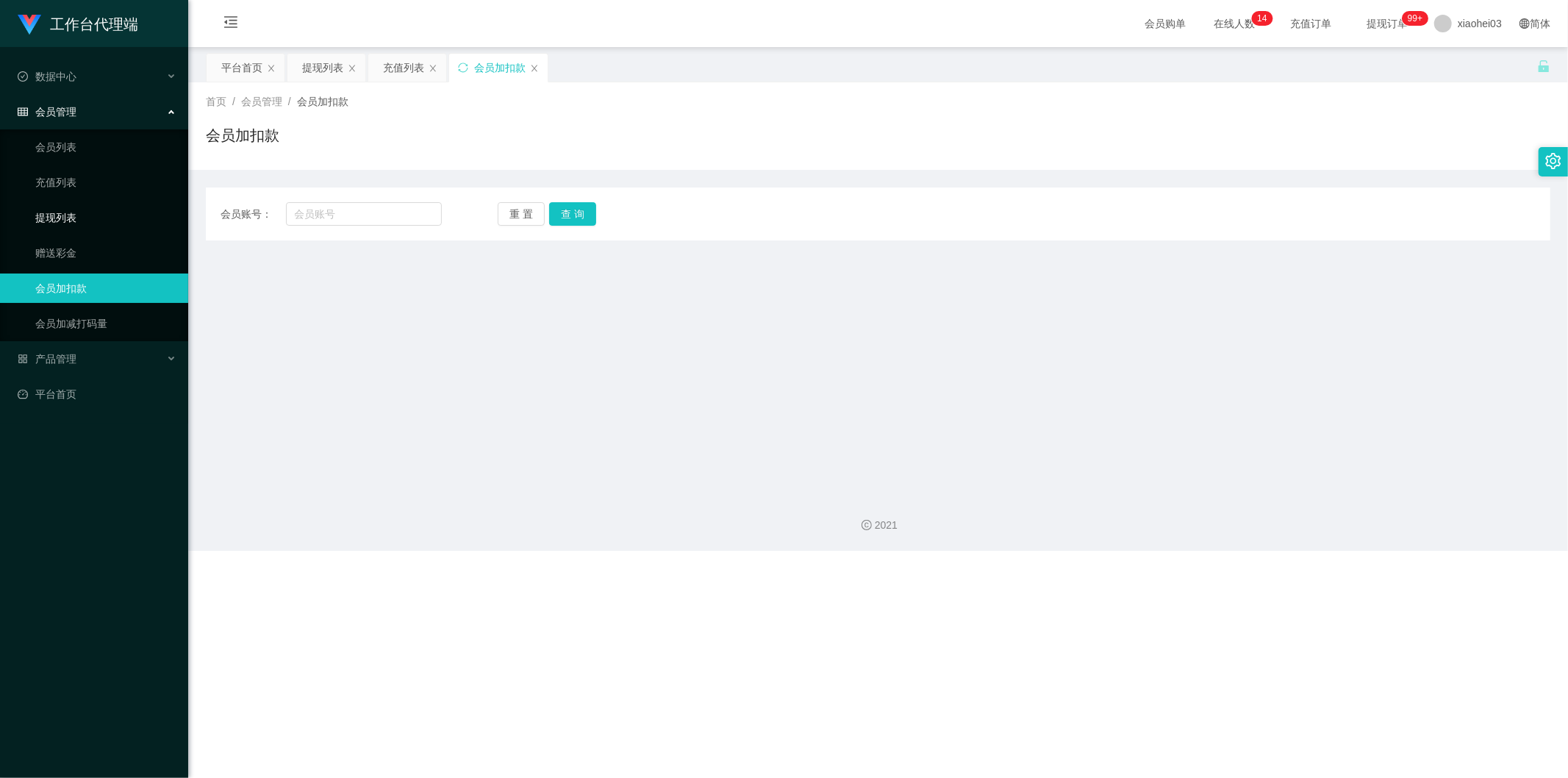
click at [64, 208] on link "提现列表" at bounding box center [106, 217] width 141 height 29
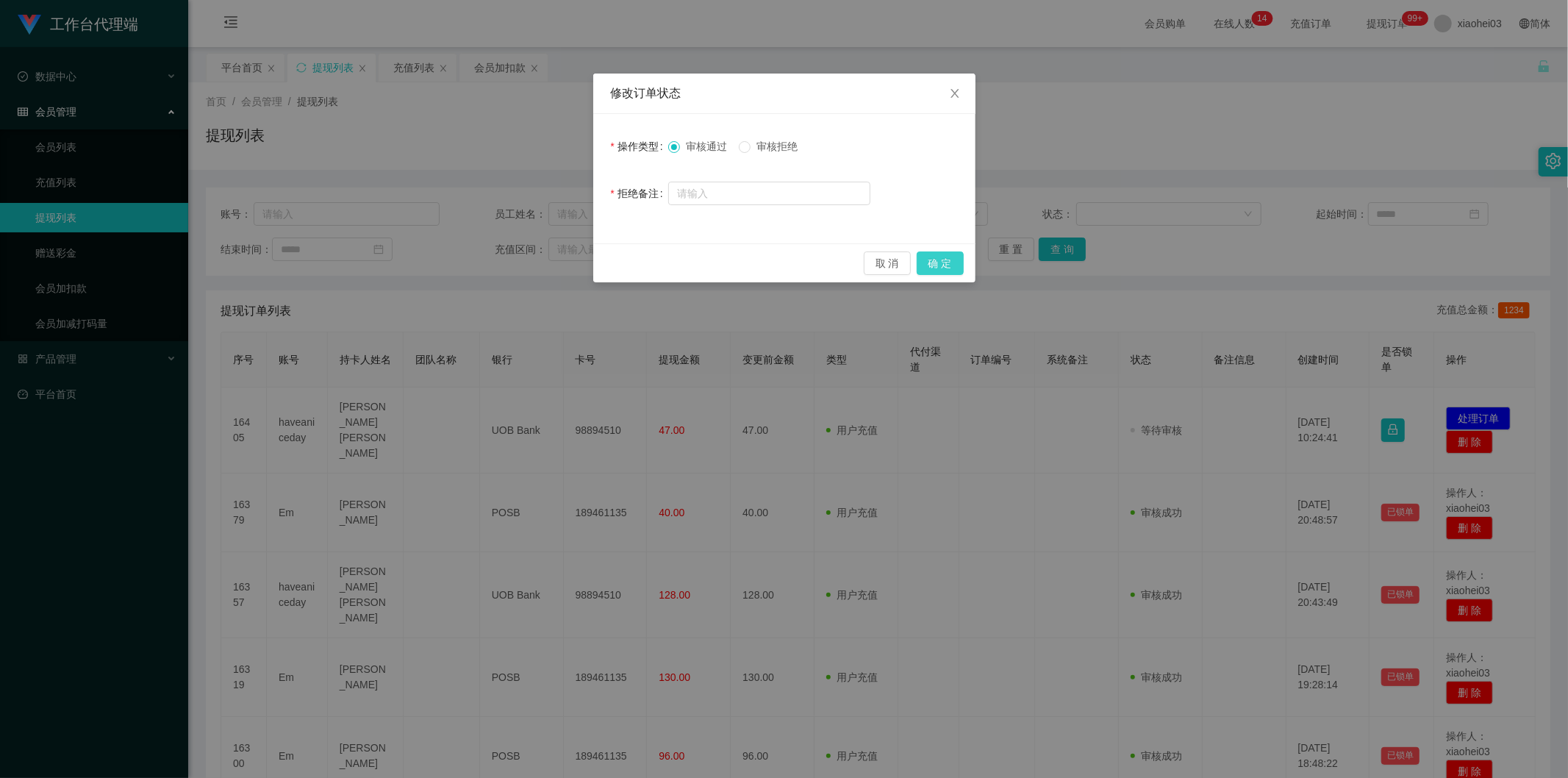
click at [950, 254] on button "确 定" at bounding box center [940, 263] width 47 height 24
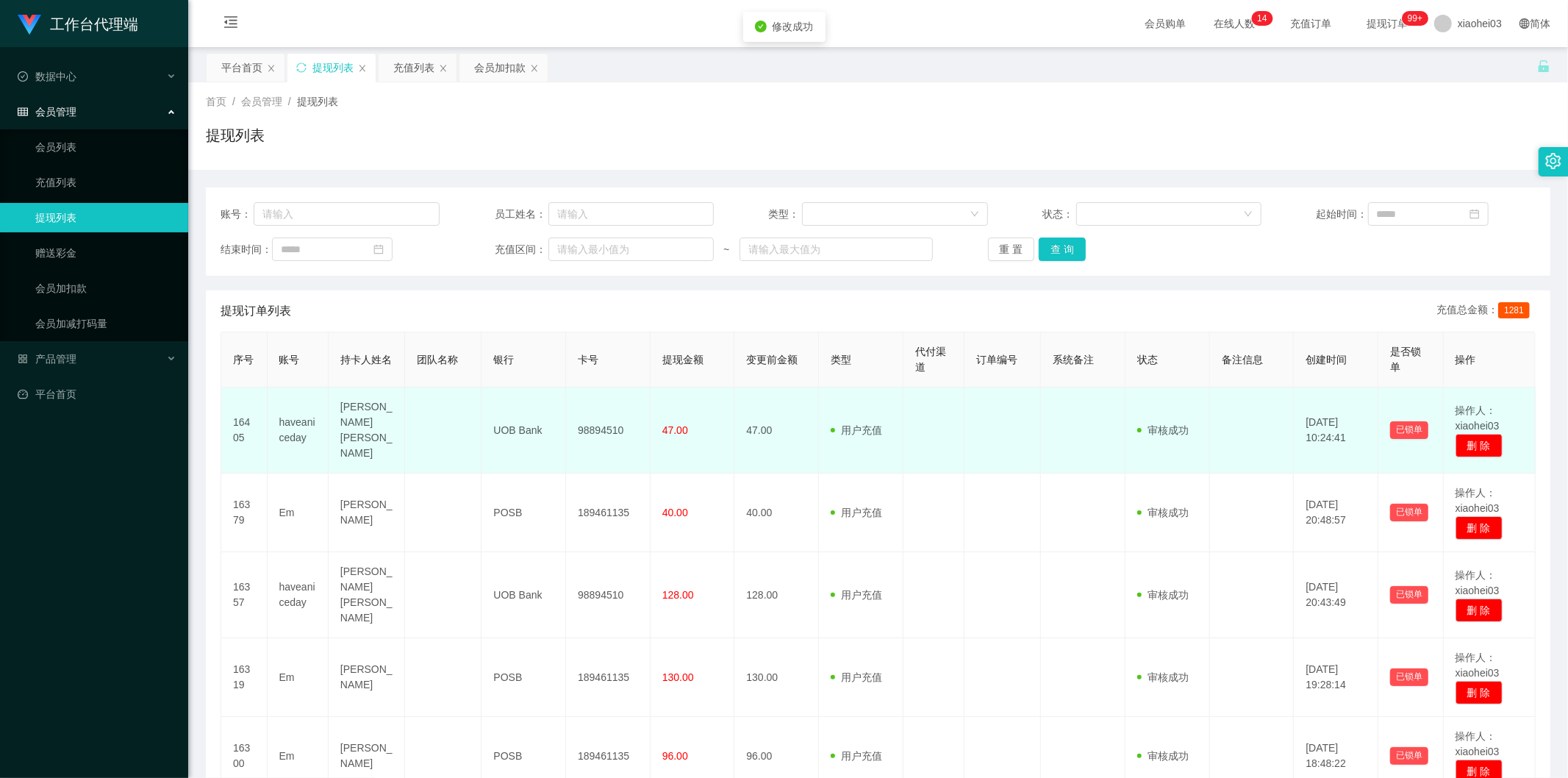
click at [795, 431] on td "47.00" at bounding box center [776, 430] width 84 height 86
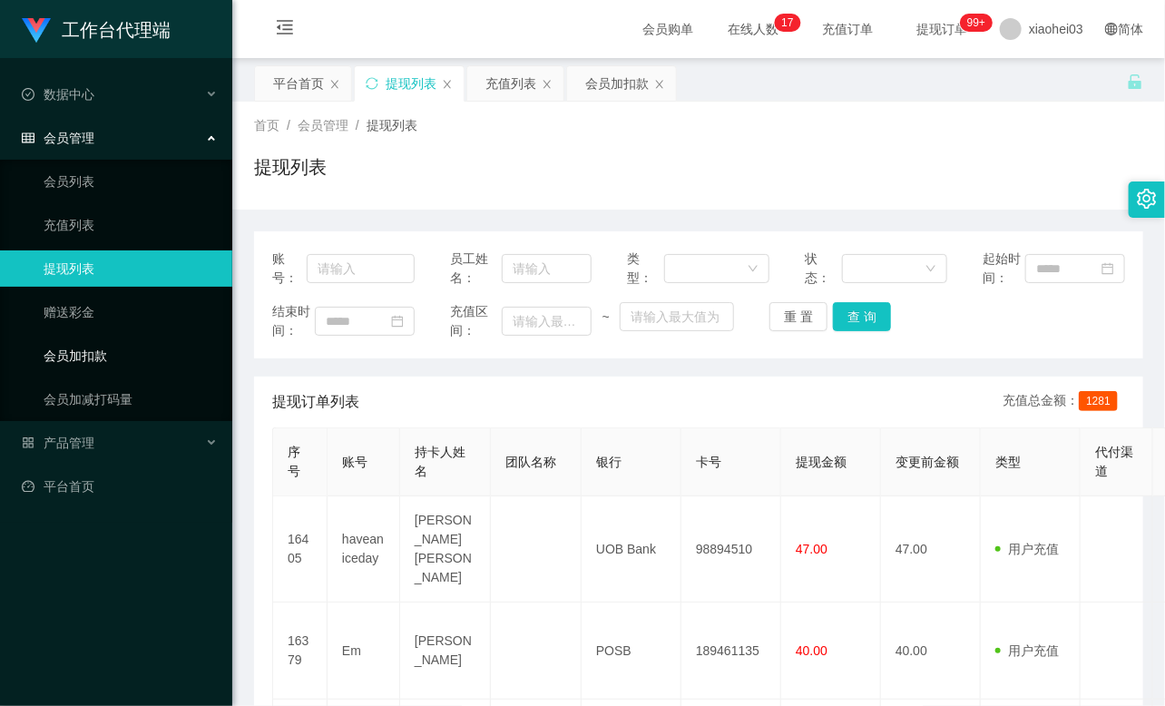
click at [92, 354] on link "会员加扣款" at bounding box center [131, 356] width 174 height 36
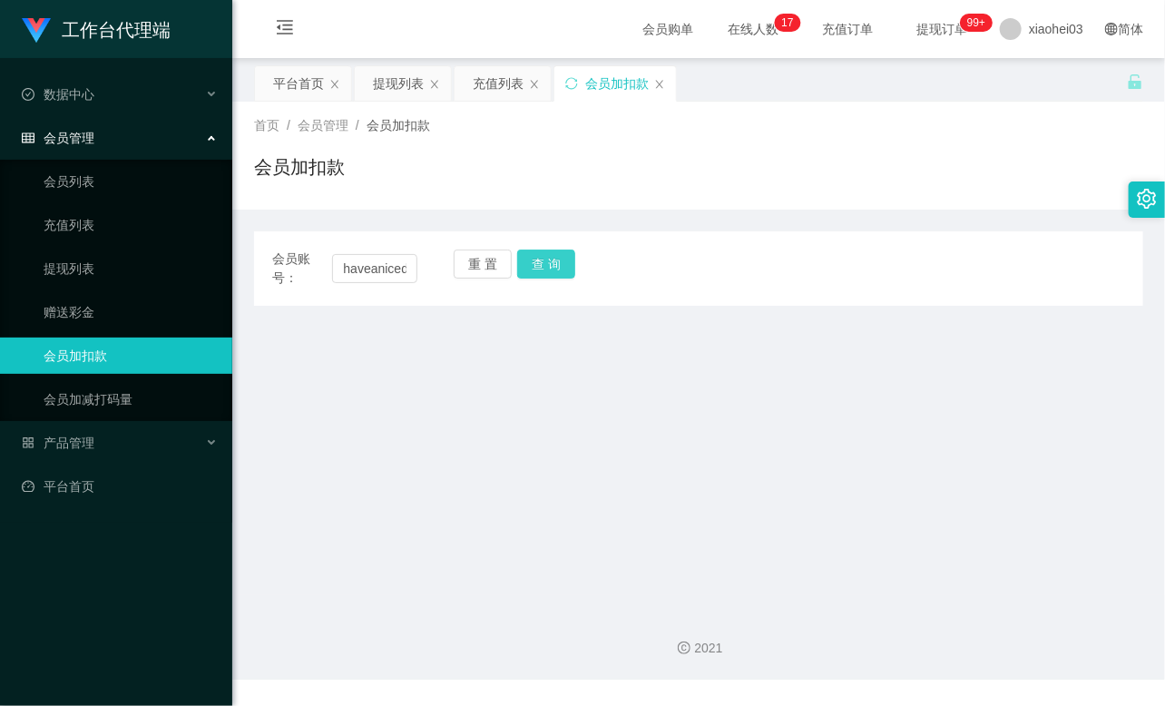
scroll to position [0, 14]
type input "haveaniceday"
click at [572, 260] on button "查 询" at bounding box center [546, 264] width 58 height 29
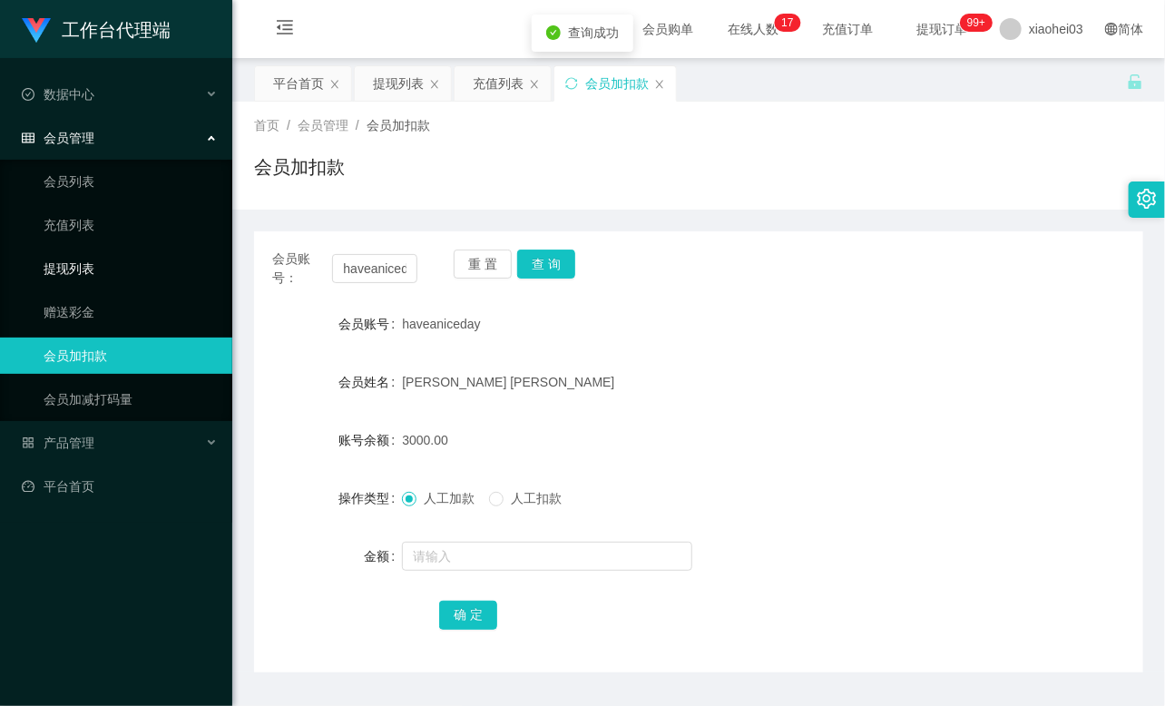
click at [89, 270] on link "提现列表" at bounding box center [131, 268] width 174 height 36
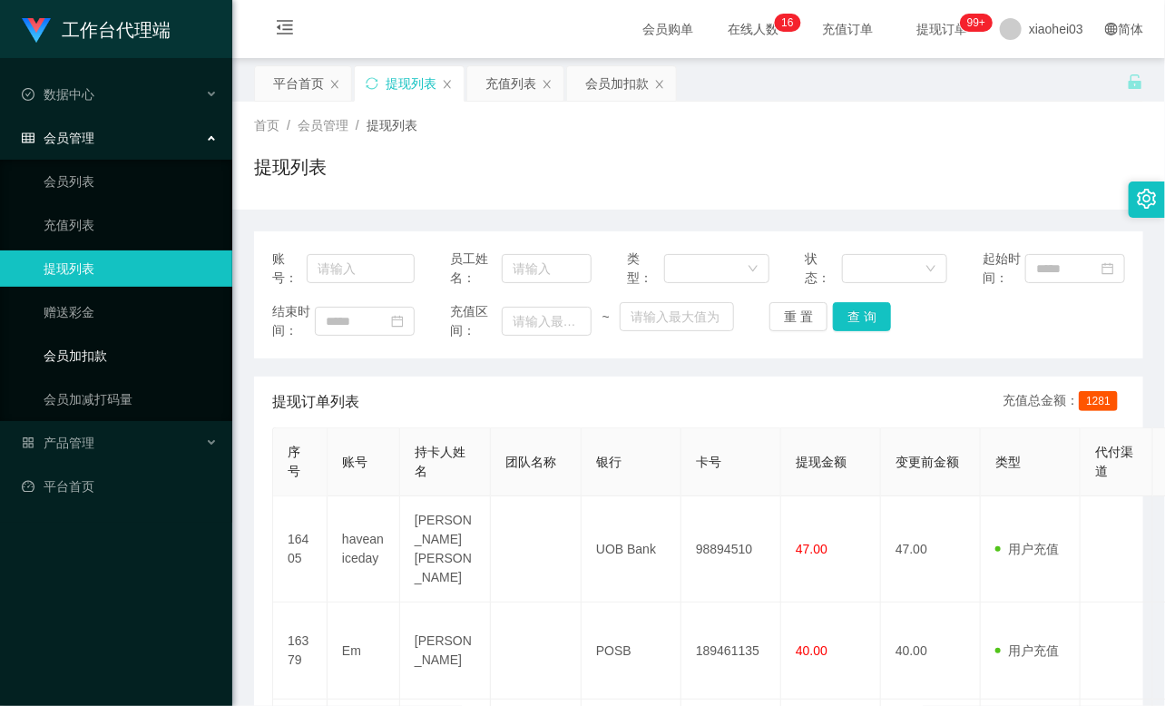
click at [116, 358] on link "会员加扣款" at bounding box center [131, 356] width 174 height 36
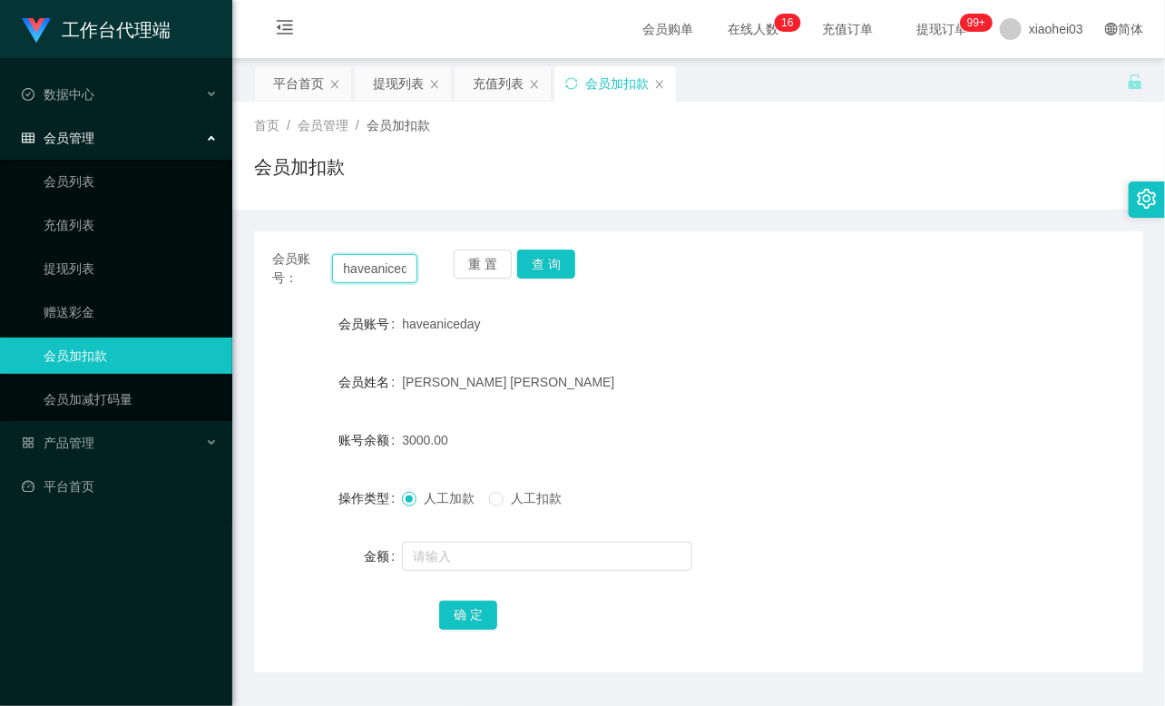
click at [400, 277] on input "haveaniceday" at bounding box center [374, 268] width 85 height 29
paste input "Em"
type input "Em"
click at [542, 263] on button "查 询" at bounding box center [546, 264] width 58 height 29
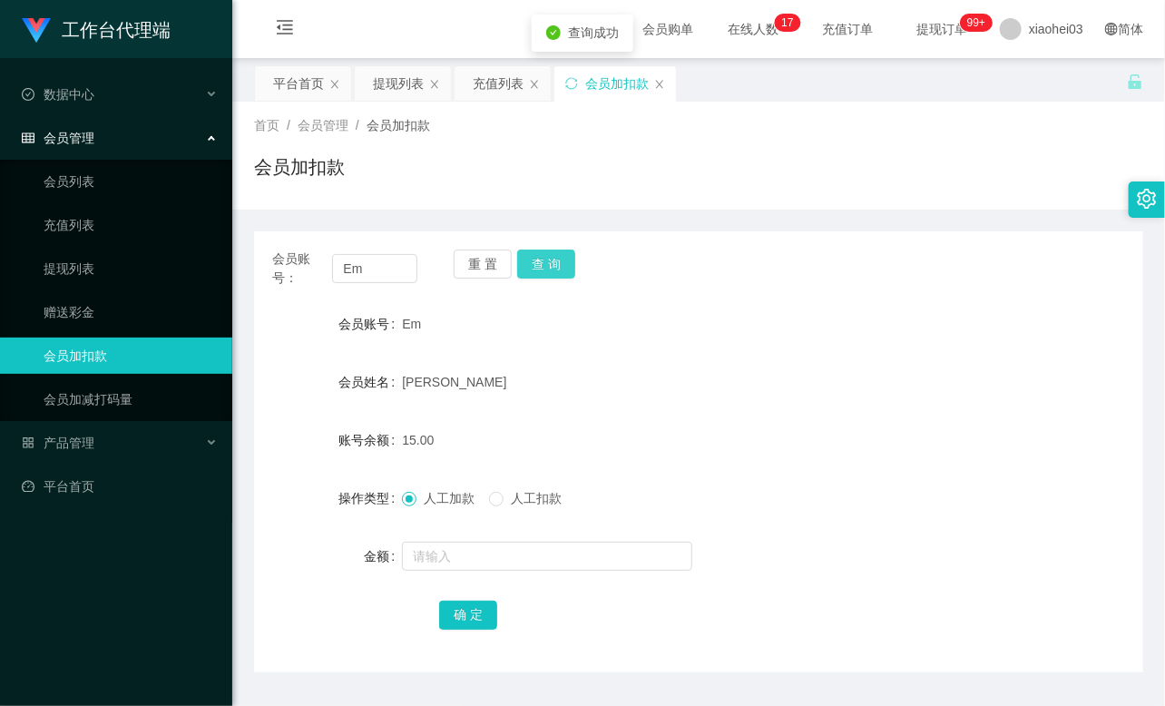
click at [542, 263] on button "查 询" at bounding box center [546, 264] width 58 height 29
click at [94, 274] on link "提现列表" at bounding box center [131, 268] width 174 height 36
